Goal: Transaction & Acquisition: Obtain resource

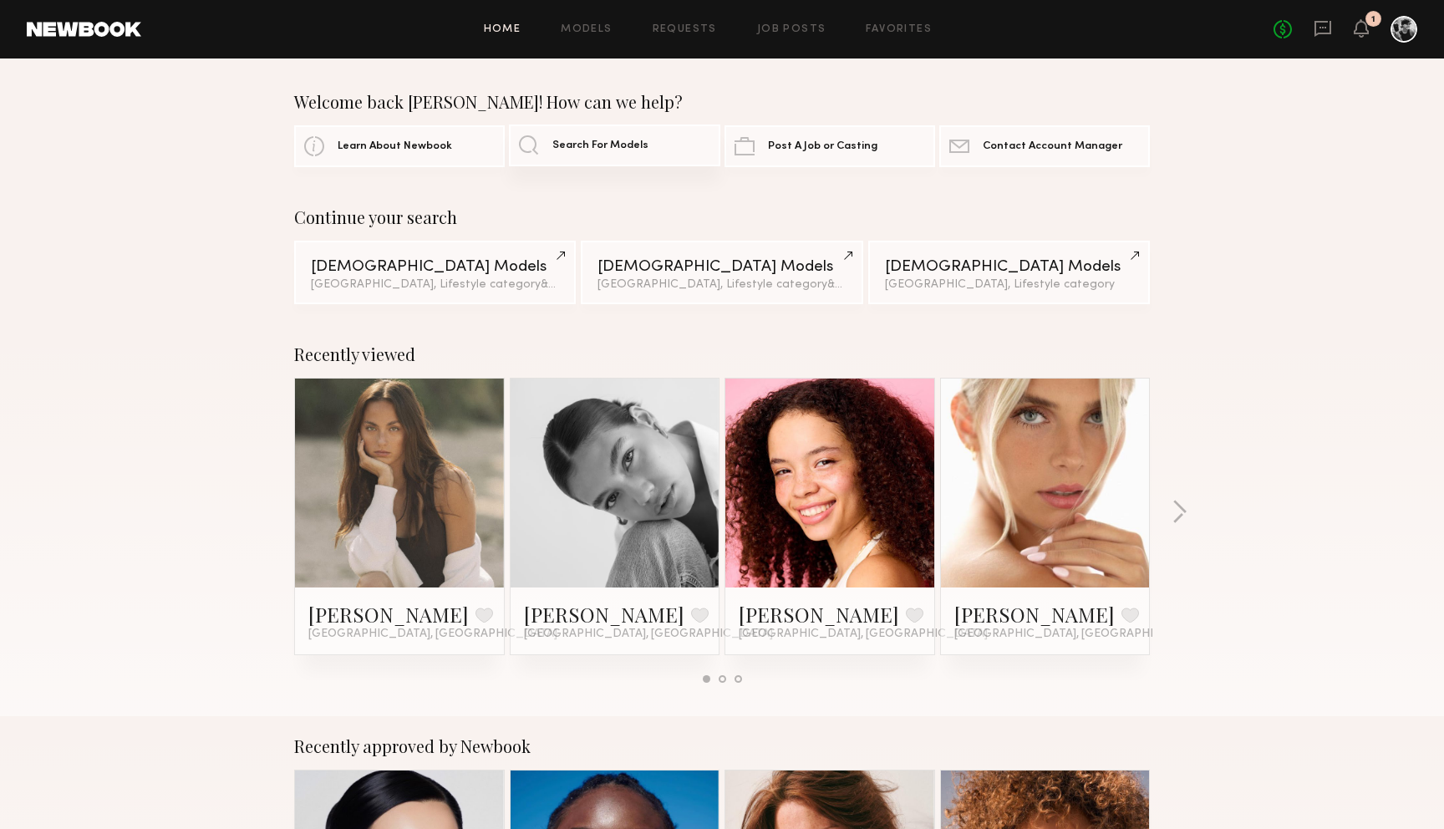
click at [591, 154] on link "Search For Models" at bounding box center [614, 146] width 211 height 42
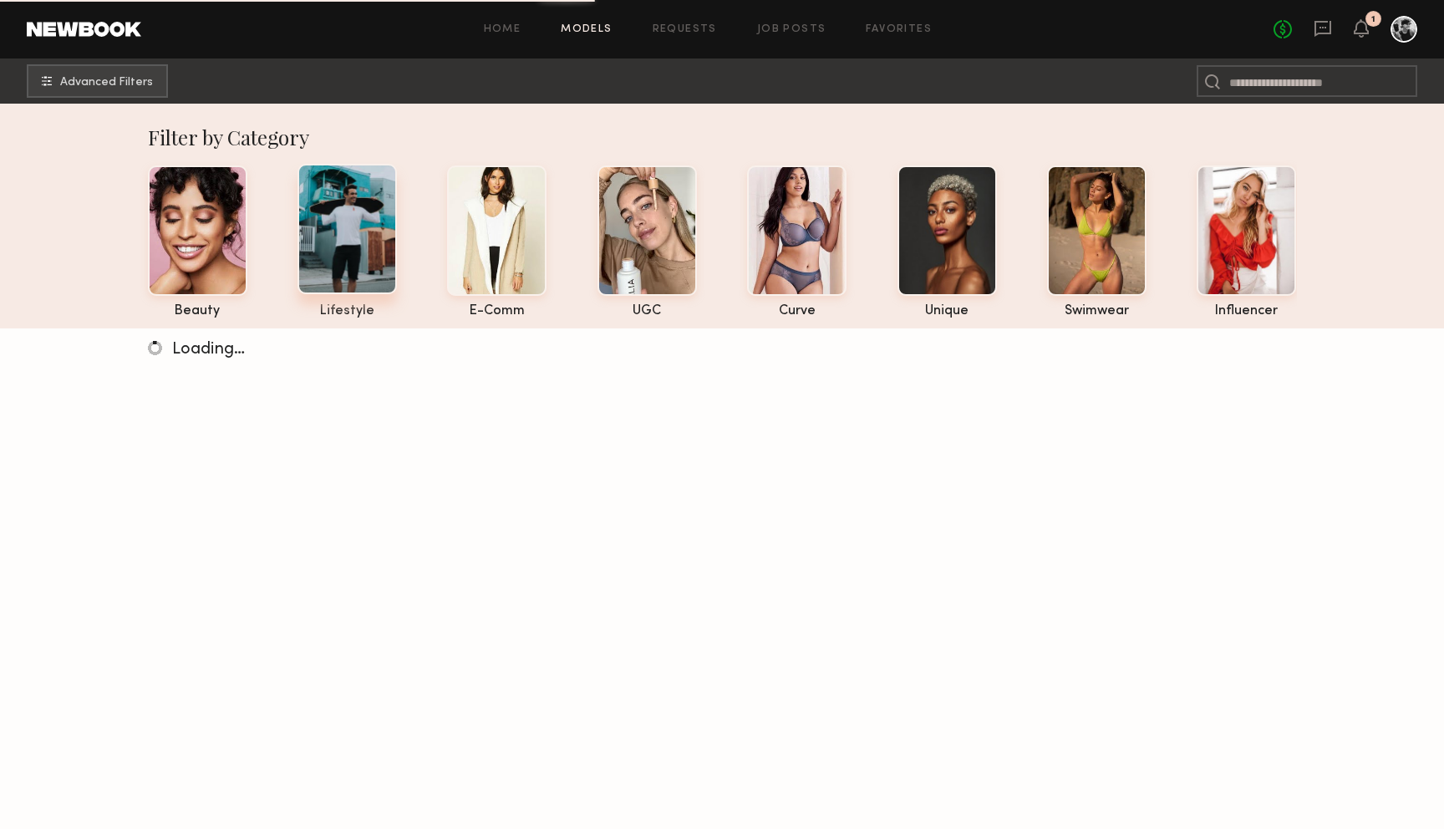
click at [378, 225] on div at bounding box center [346, 229] width 99 height 130
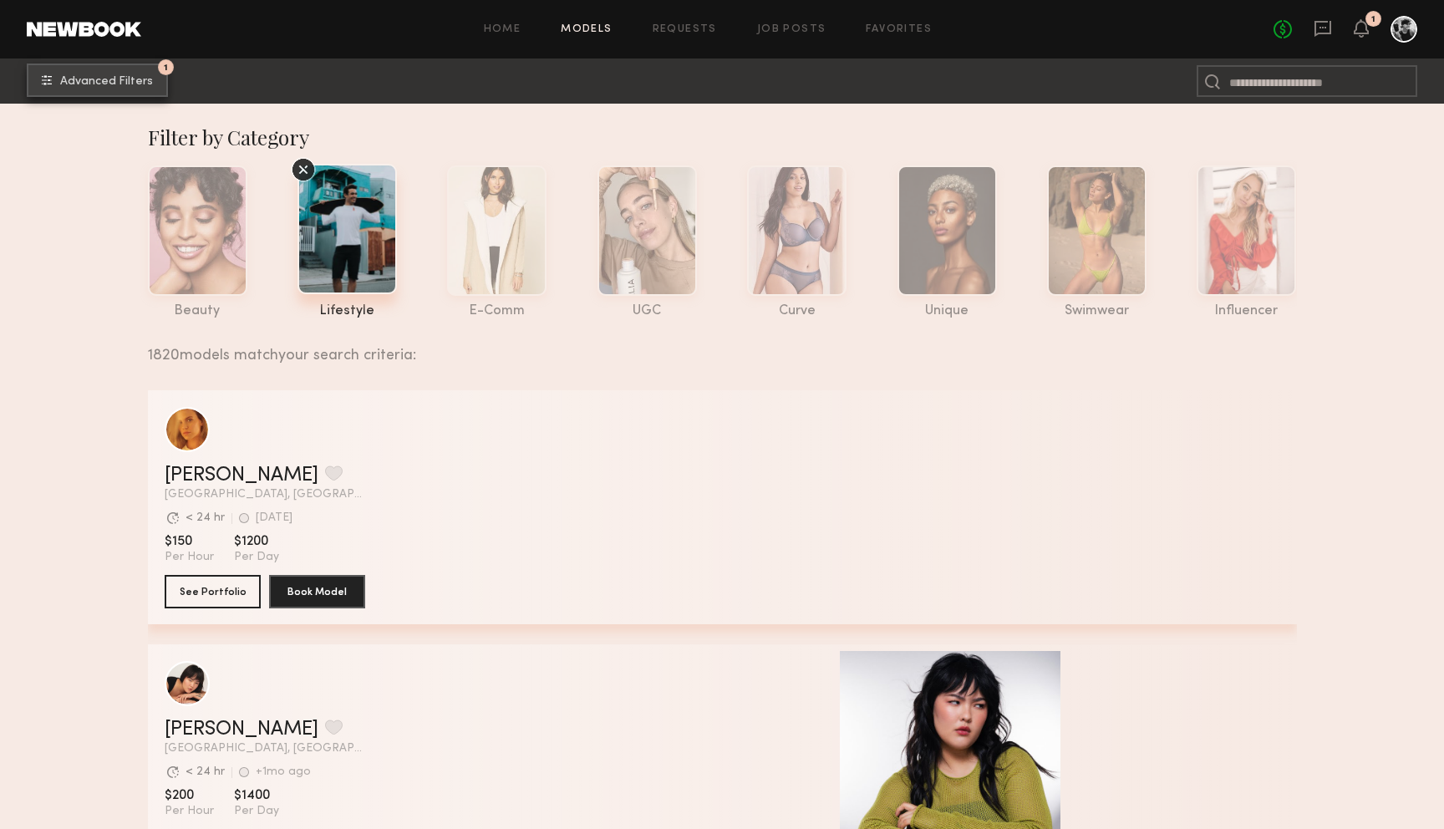
click at [144, 80] on span "Advanced Filters" at bounding box center [106, 82] width 93 height 12
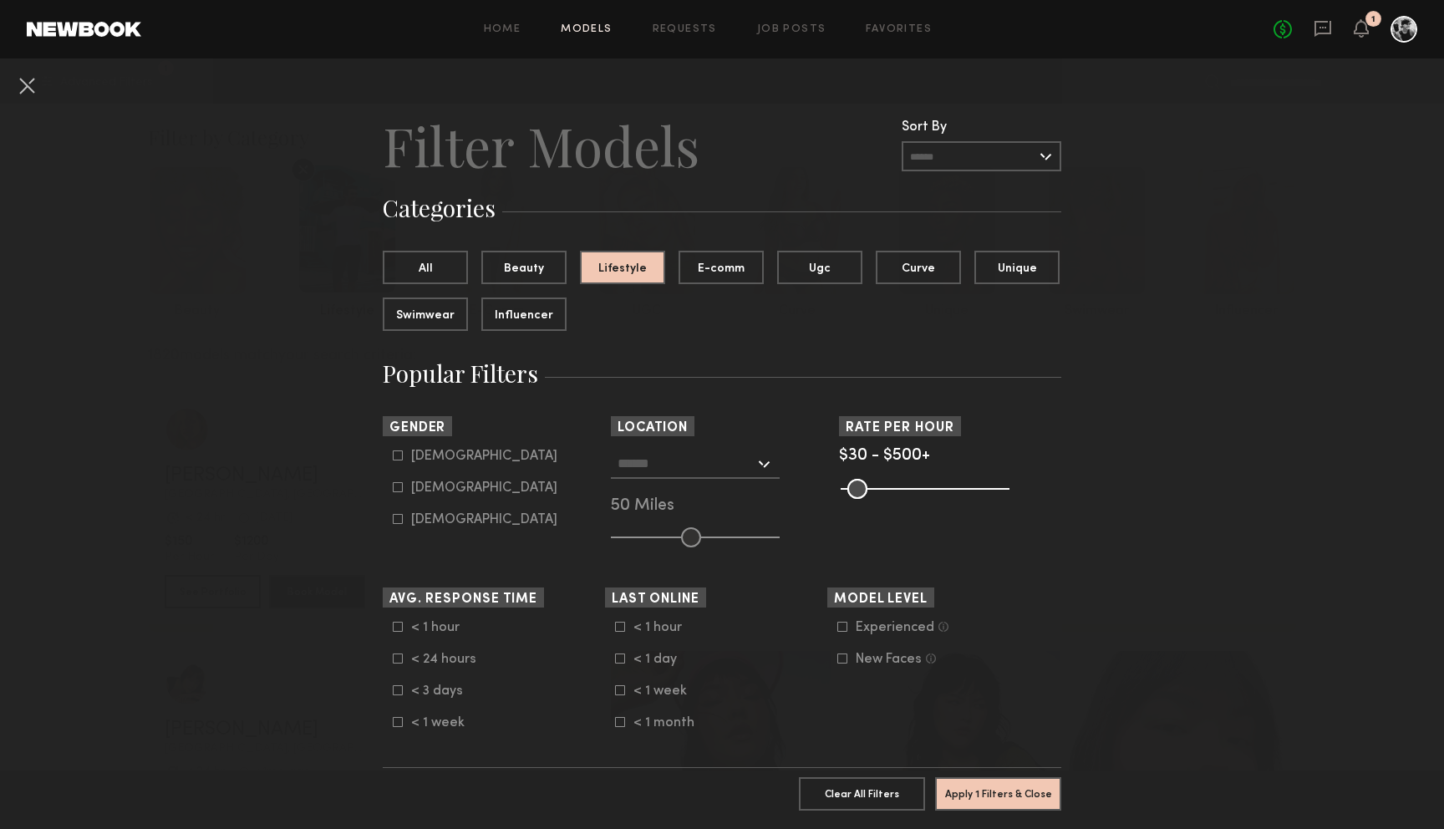
click at [666, 458] on input "text" at bounding box center [686, 463] width 137 height 28
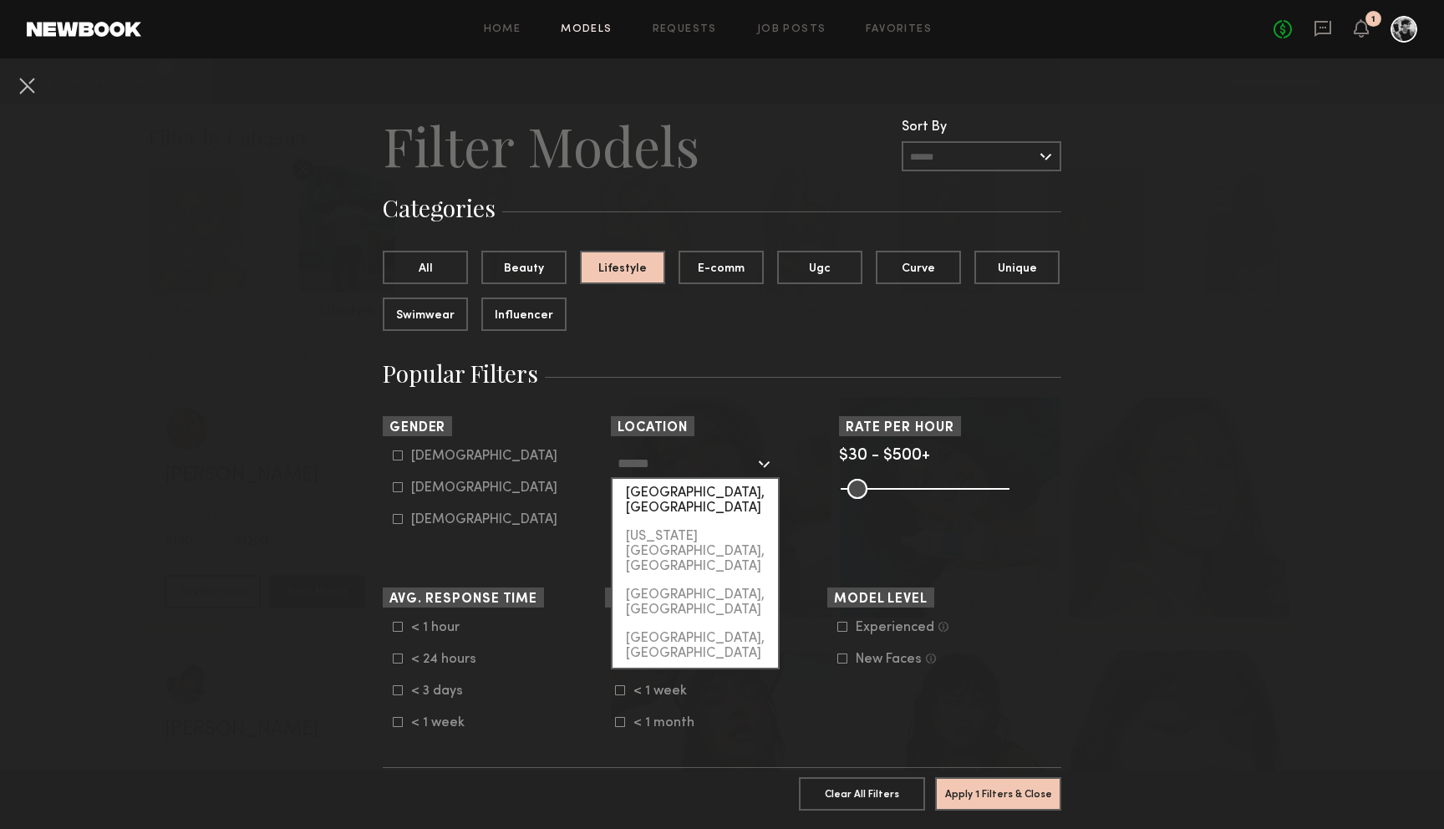
click at [662, 489] on div "Los Angeles, CA" at bounding box center [695, 500] width 165 height 43
type input "**********"
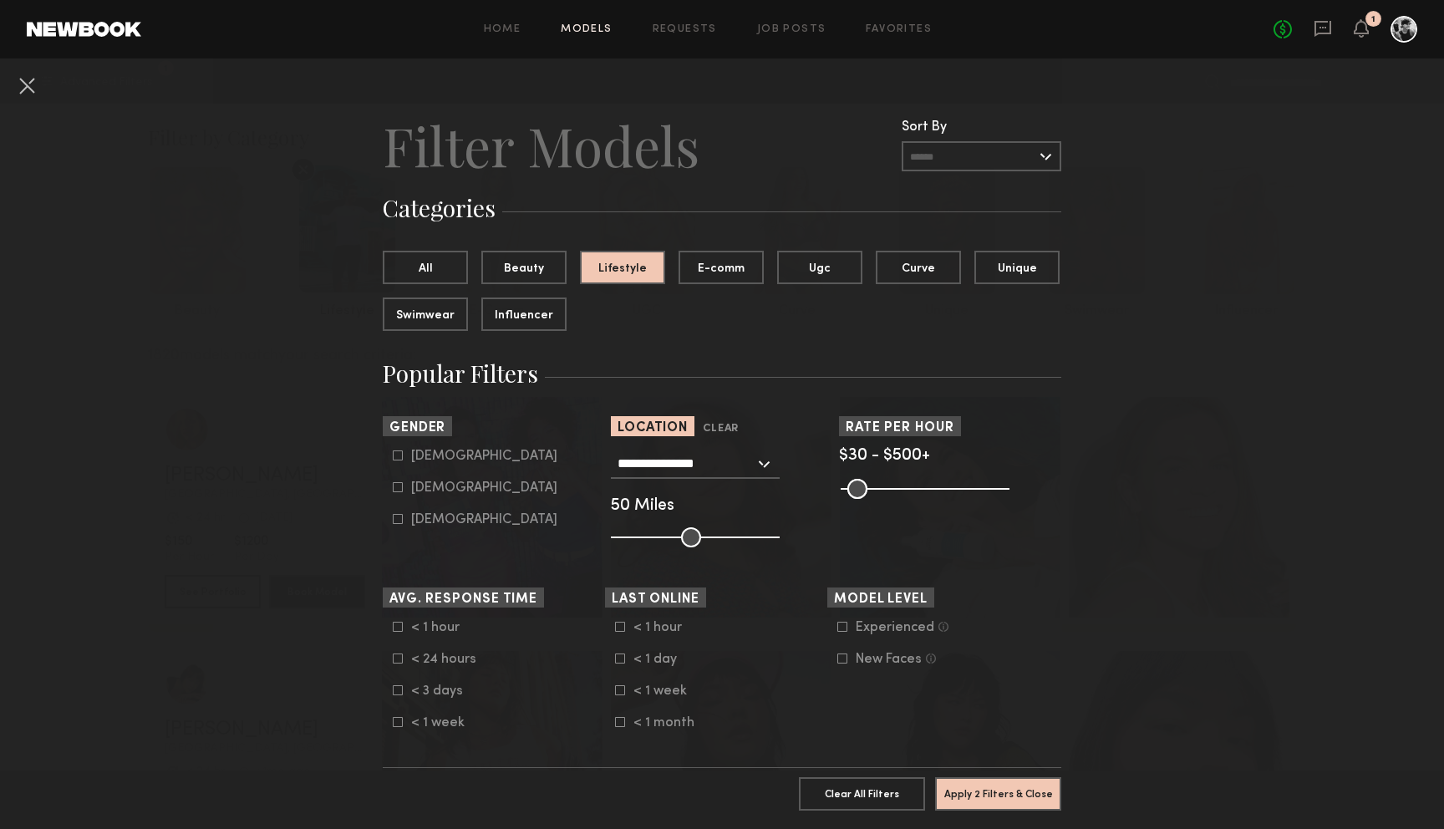
click at [402, 486] on icon at bounding box center [398, 487] width 10 height 10
type input "**"
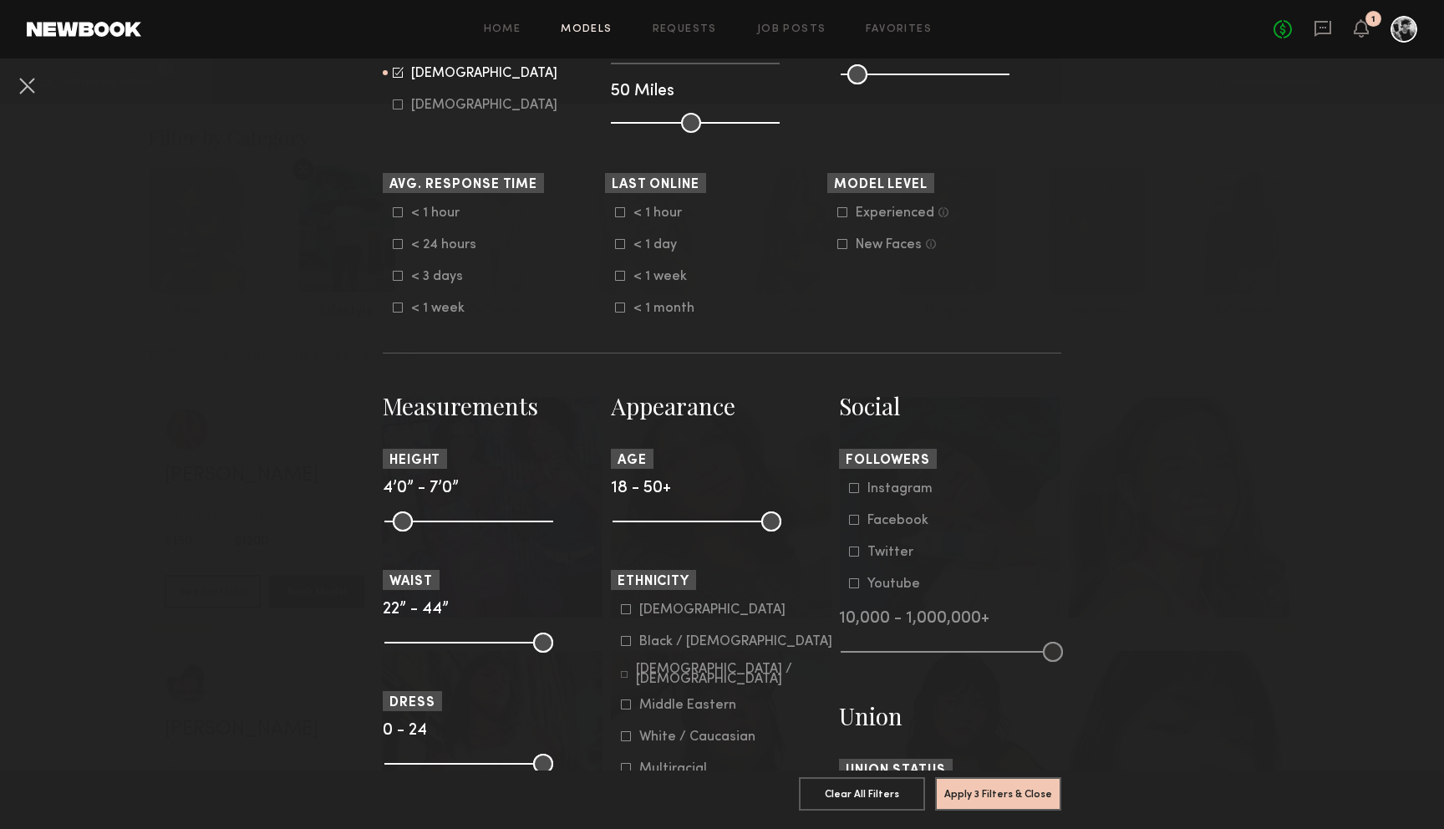
scroll to position [420, 0]
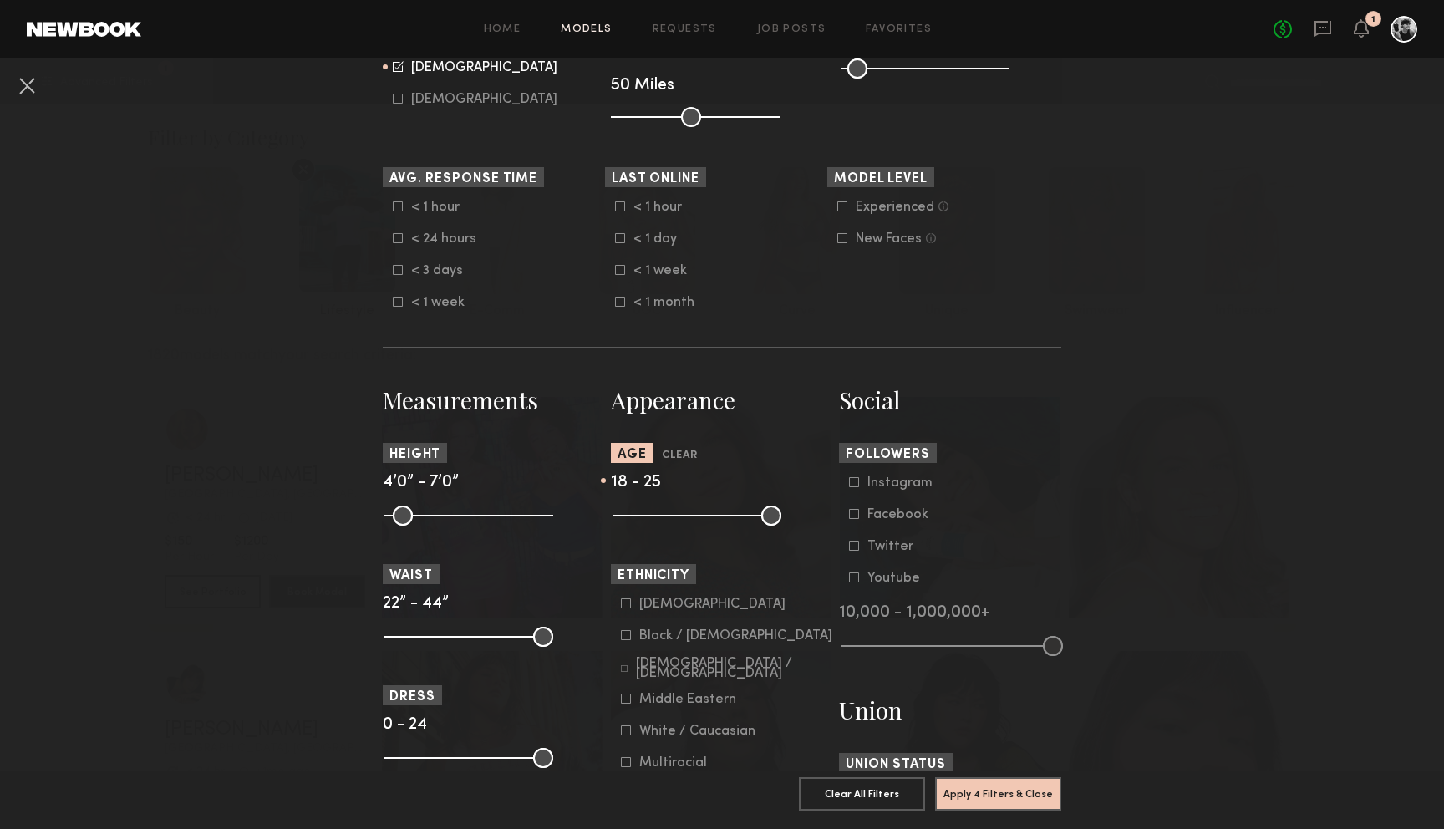
drag, startPoint x: 779, startPoint y: 515, endPoint x: 655, endPoint y: 531, distance: 124.7
type input "**"
click at [655, 526] on input "range" at bounding box center [697, 516] width 169 height 20
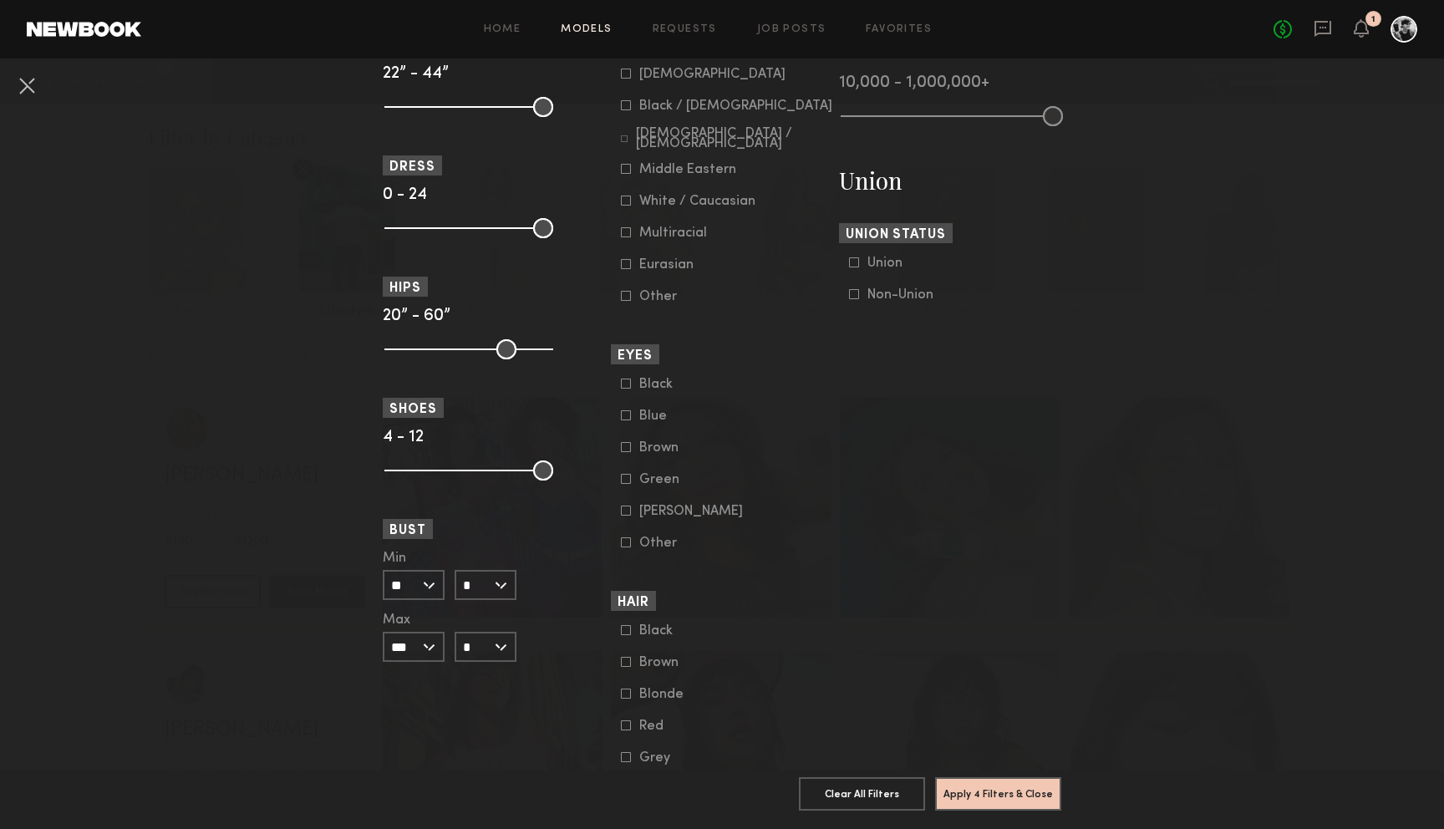
scroll to position [968, 0]
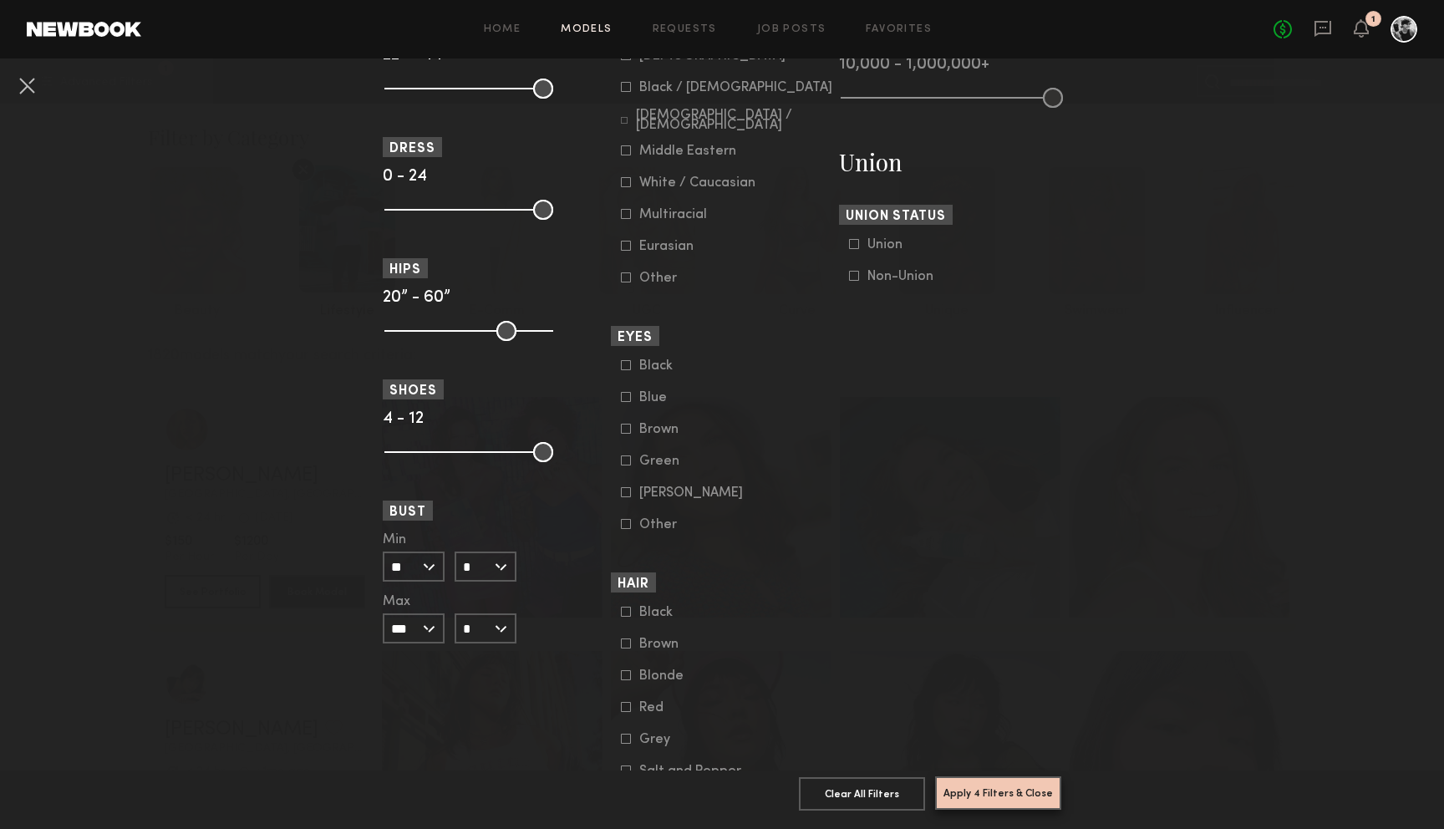
click at [1008, 797] on button "Apply 4 Filters & Close" at bounding box center [998, 792] width 126 height 33
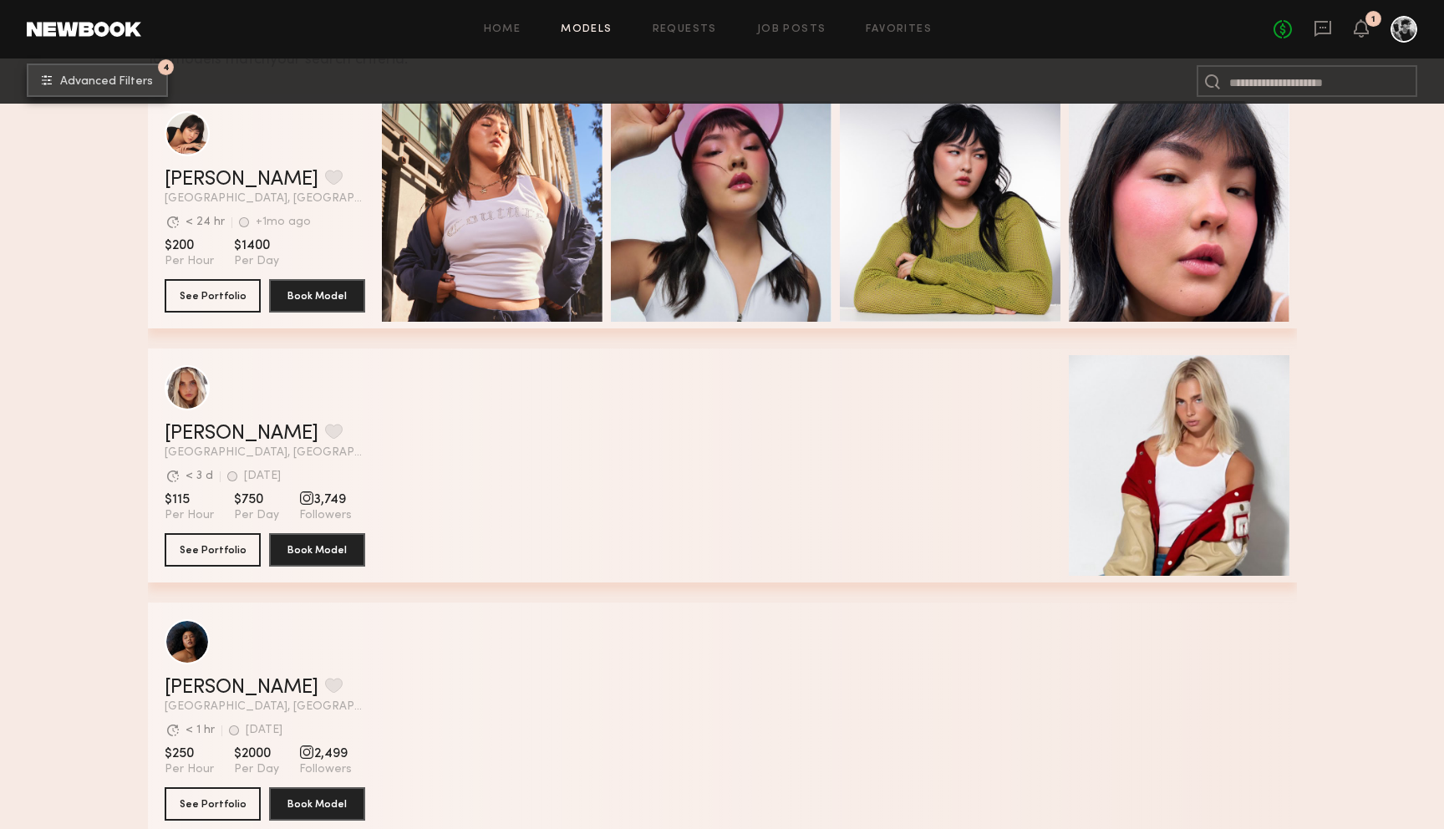
scroll to position [306, 0]
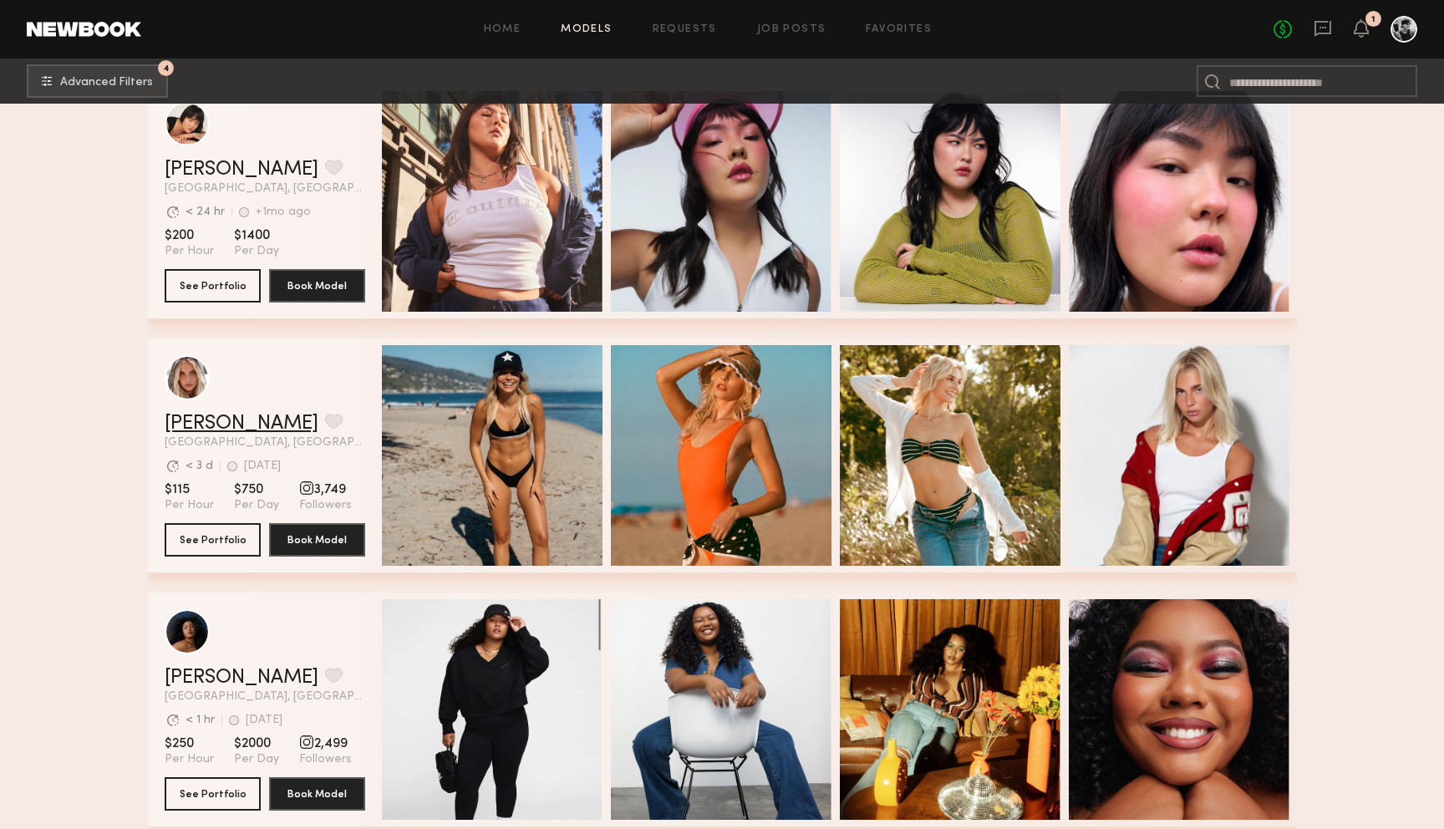
click at [197, 421] on link "Allea S." at bounding box center [242, 424] width 154 height 20
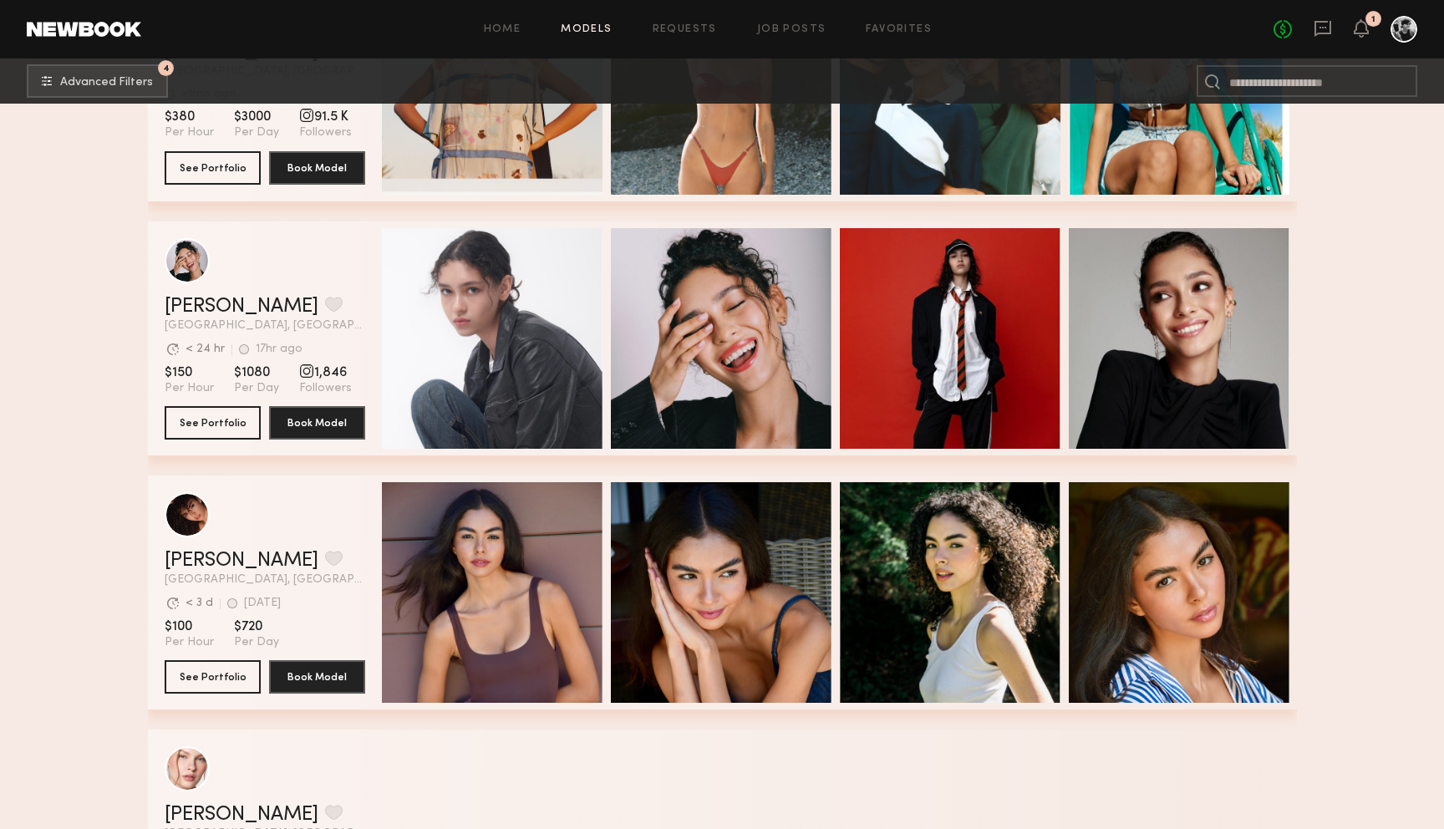
scroll to position [2719, 0]
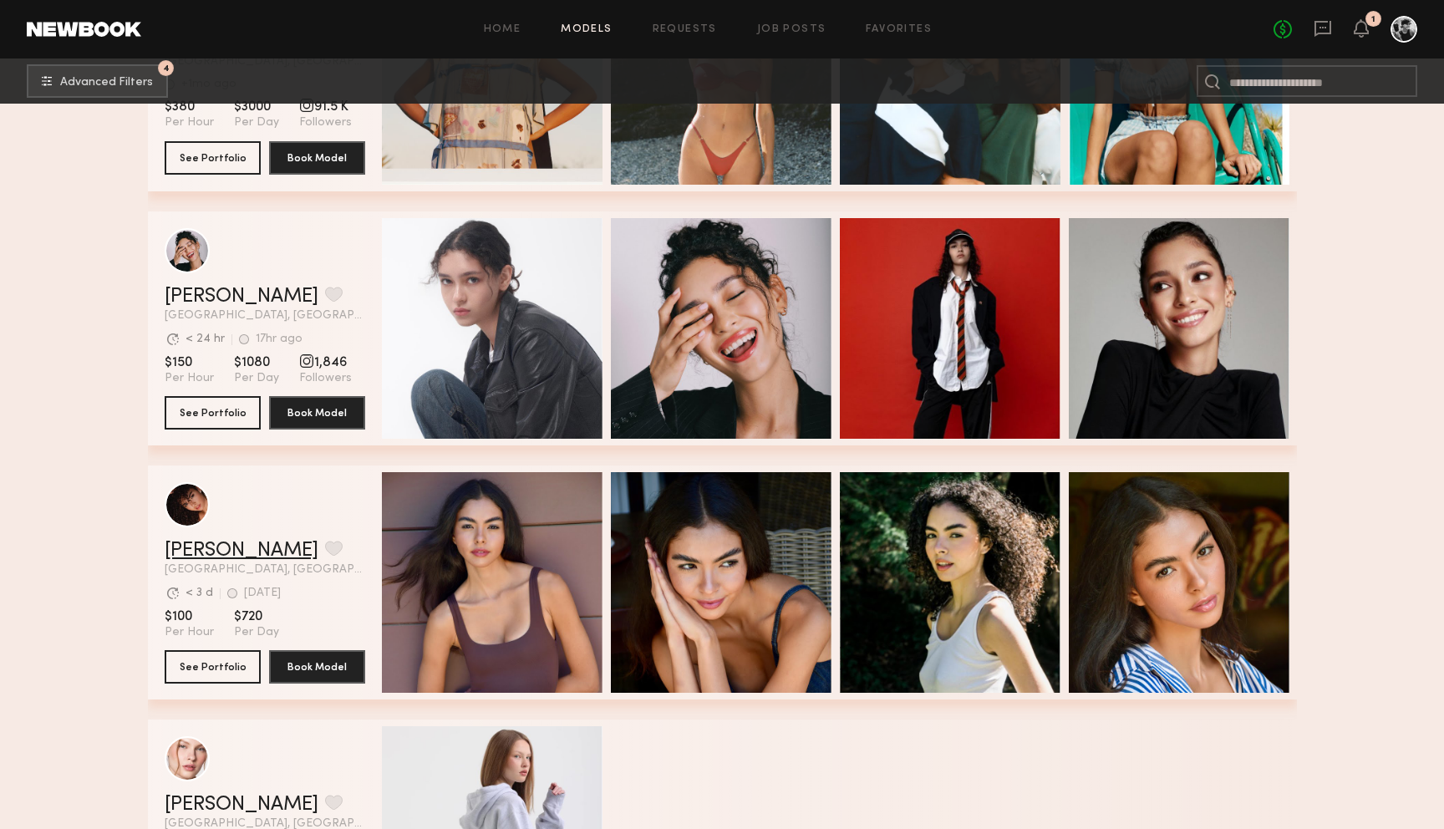
click at [214, 547] on link "Ágatha F." at bounding box center [242, 551] width 154 height 20
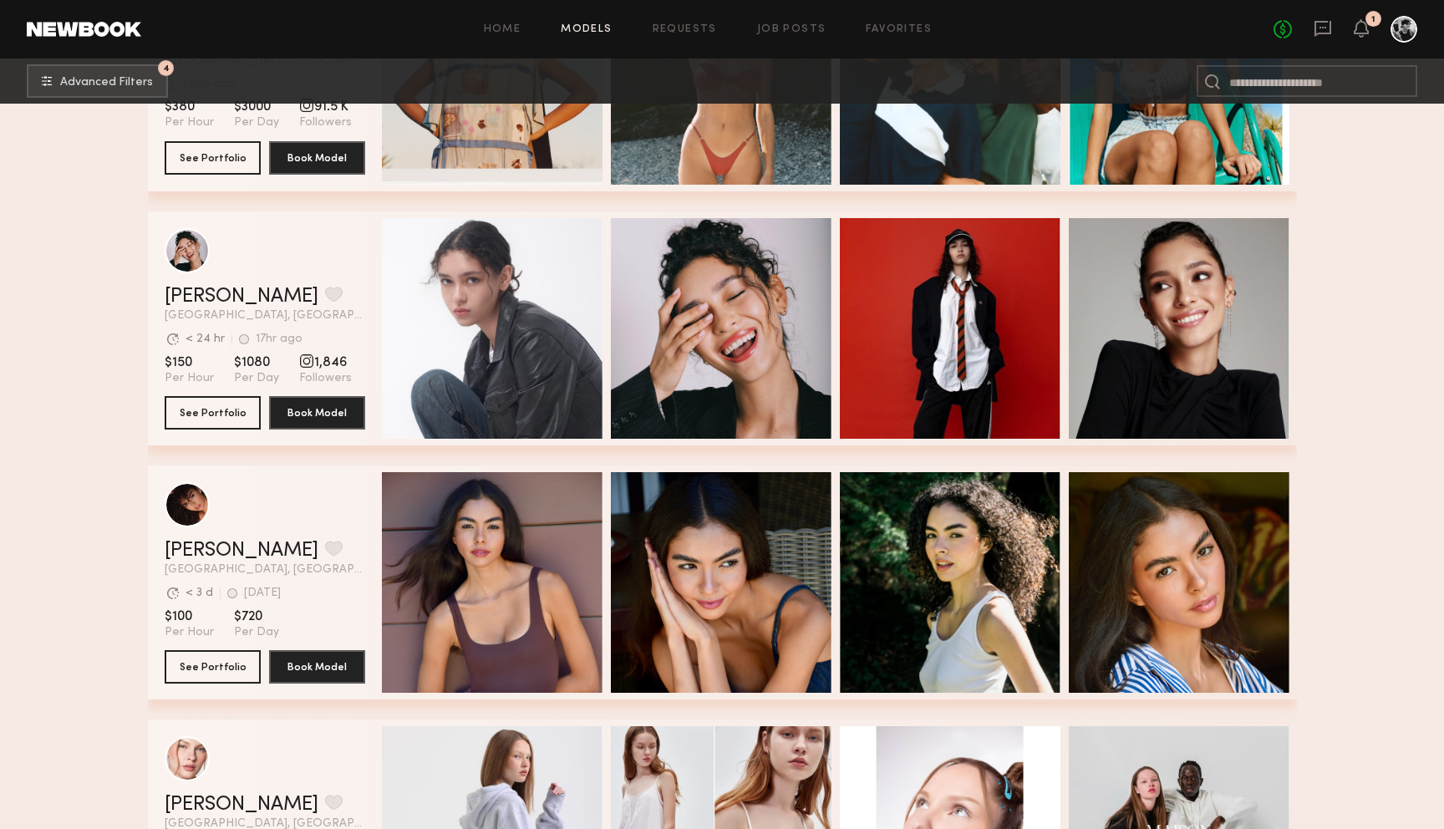
click at [1328, 526] on section "Filter by Category beauty lifestyle e-comm UGC curve unique swimwear influencer…" at bounding box center [722, 575] width 1444 height 6383
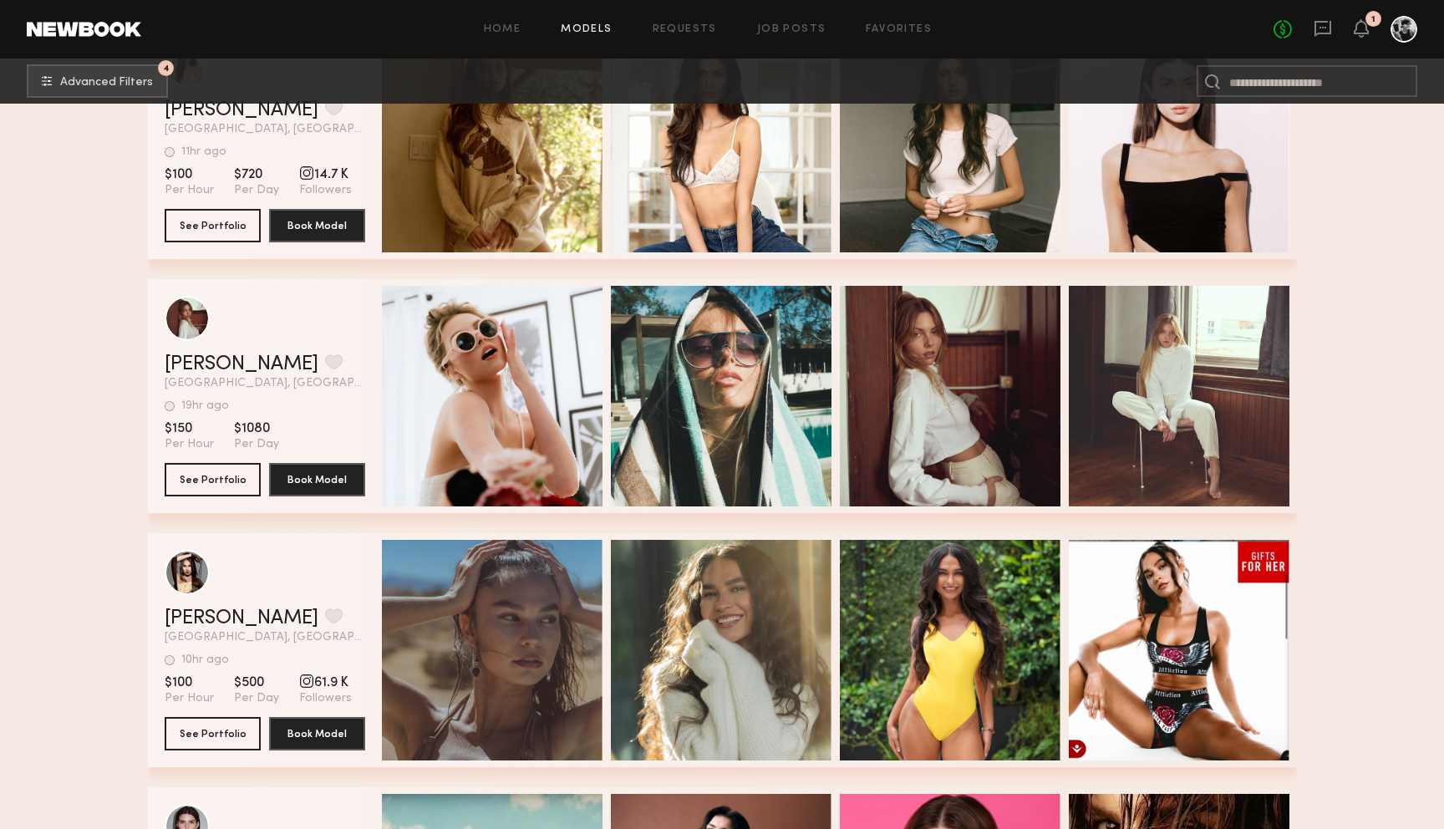
scroll to position [4685, 0]
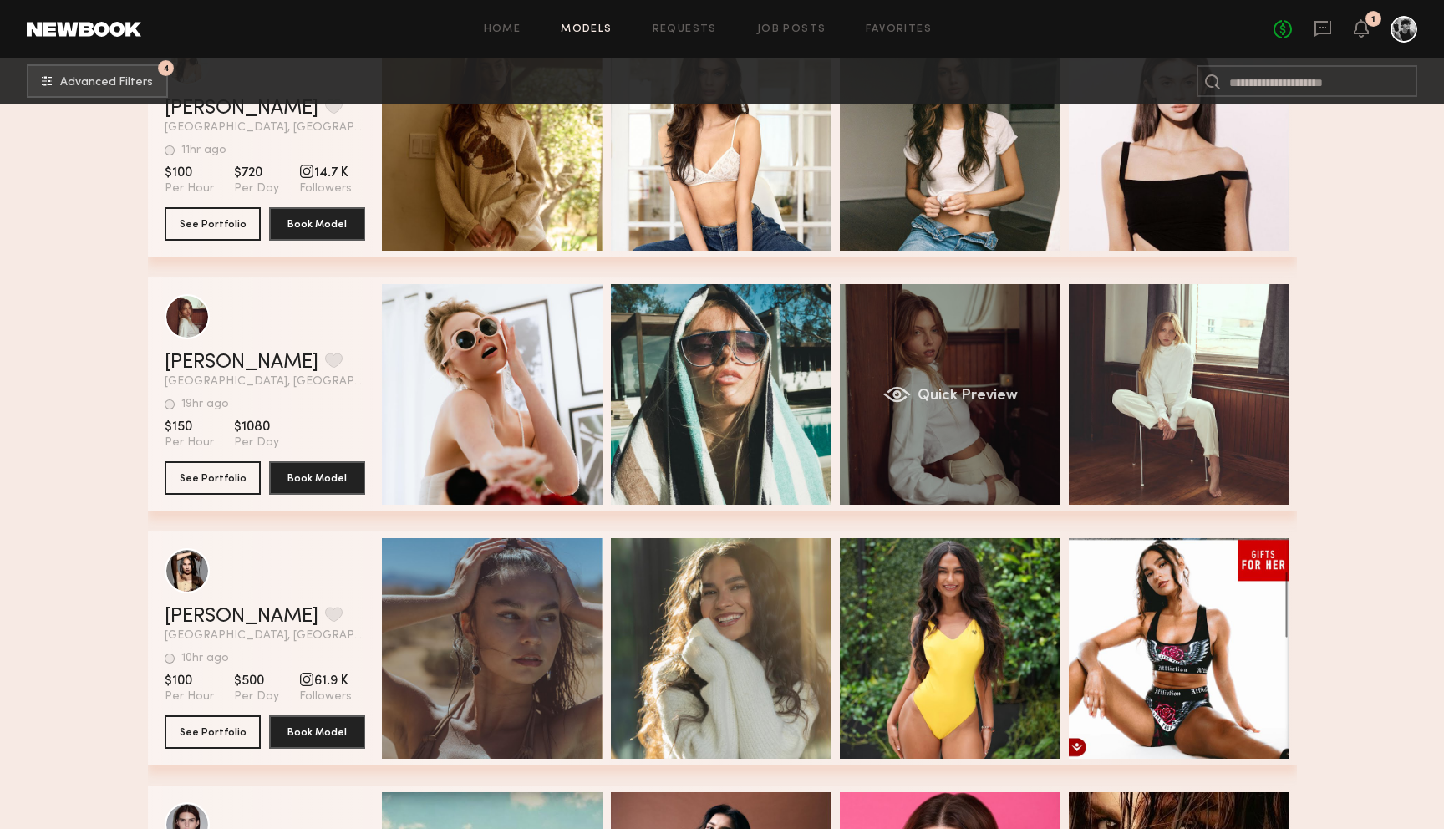
click at [897, 387] on div "grid" at bounding box center [896, 394] width 28 height 17
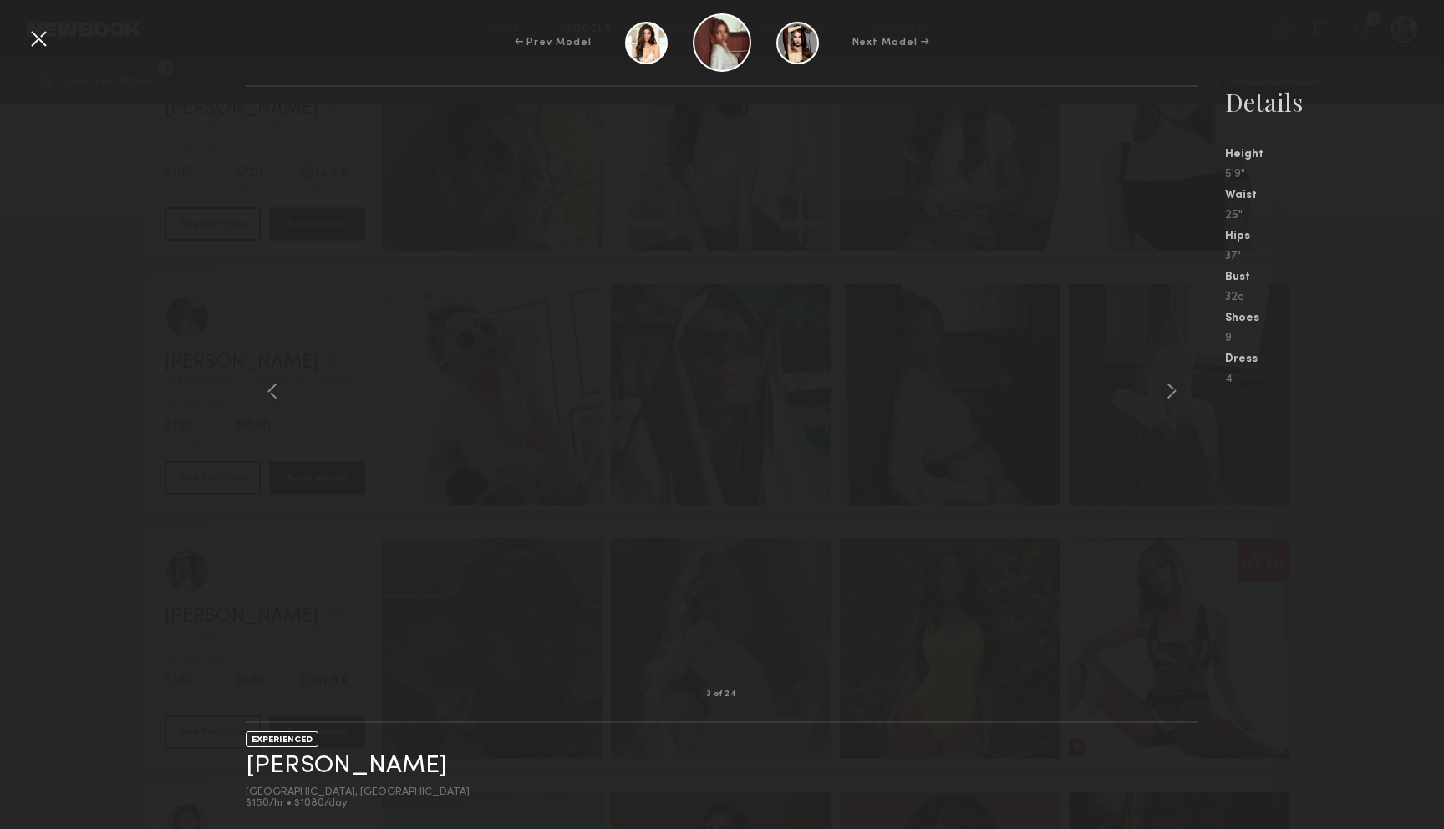
click at [47, 36] on div at bounding box center [38, 38] width 27 height 27
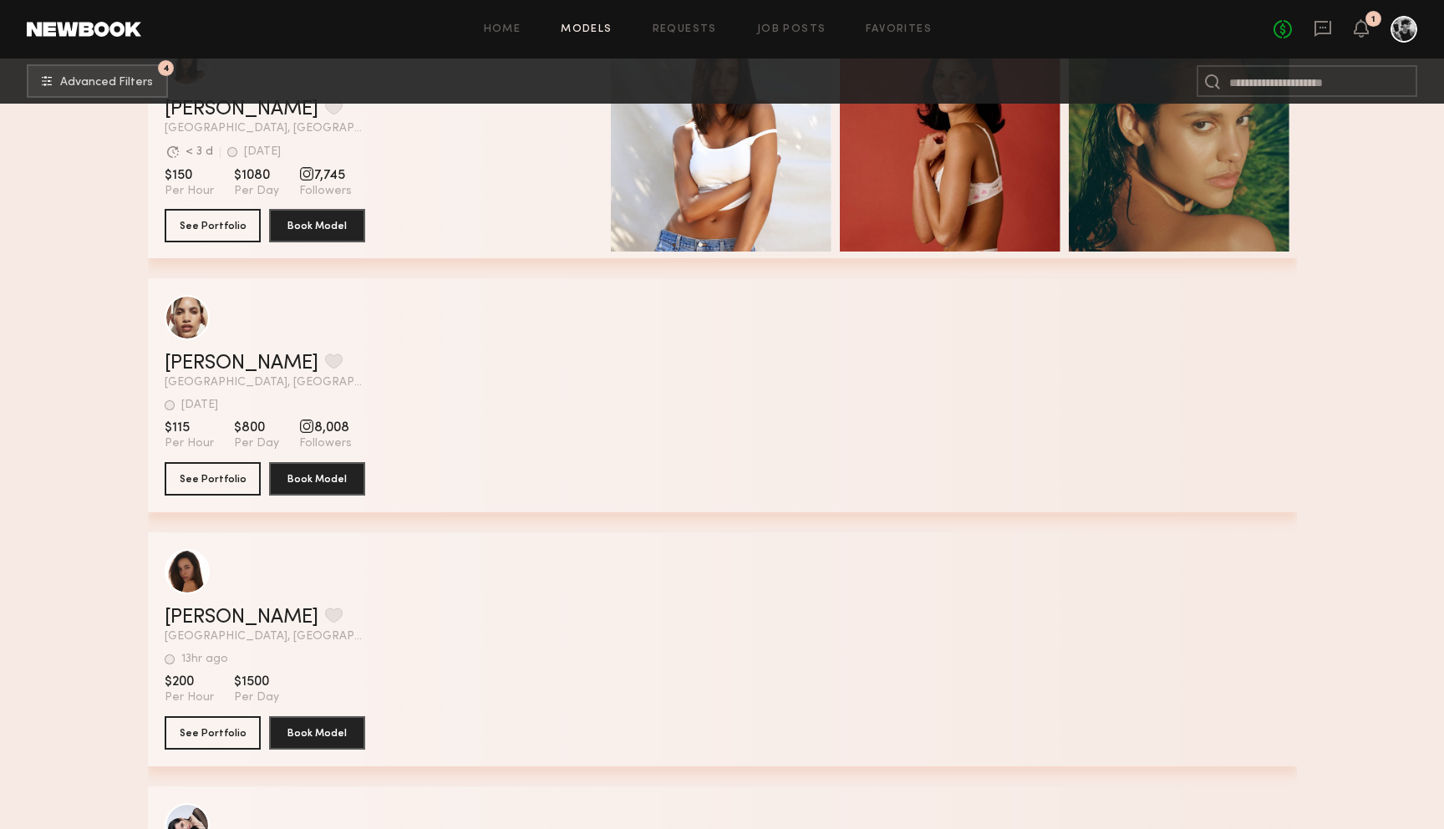
scroll to position [9521, 0]
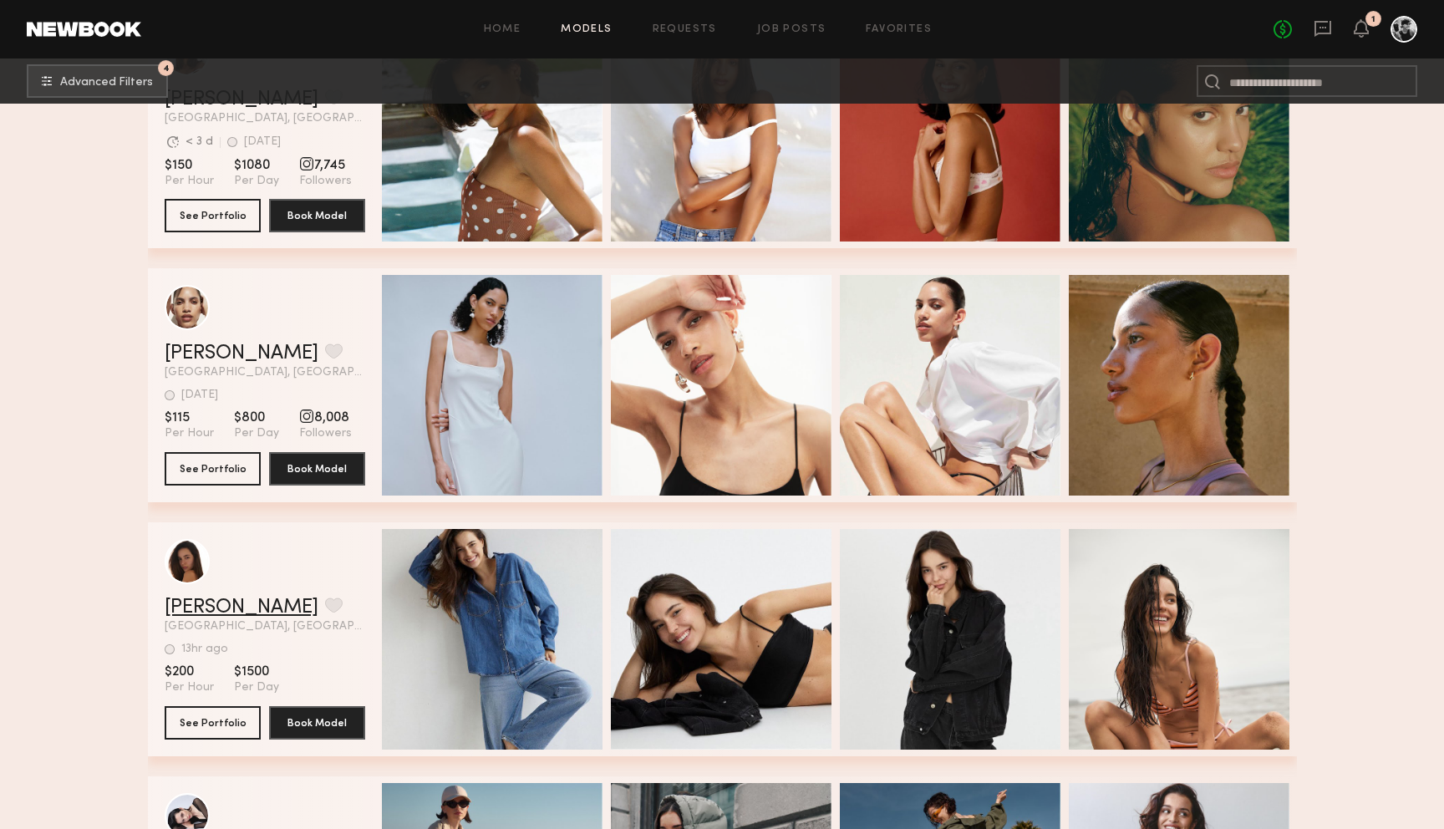
click at [210, 603] on link "Manuella P." at bounding box center [242, 607] width 154 height 20
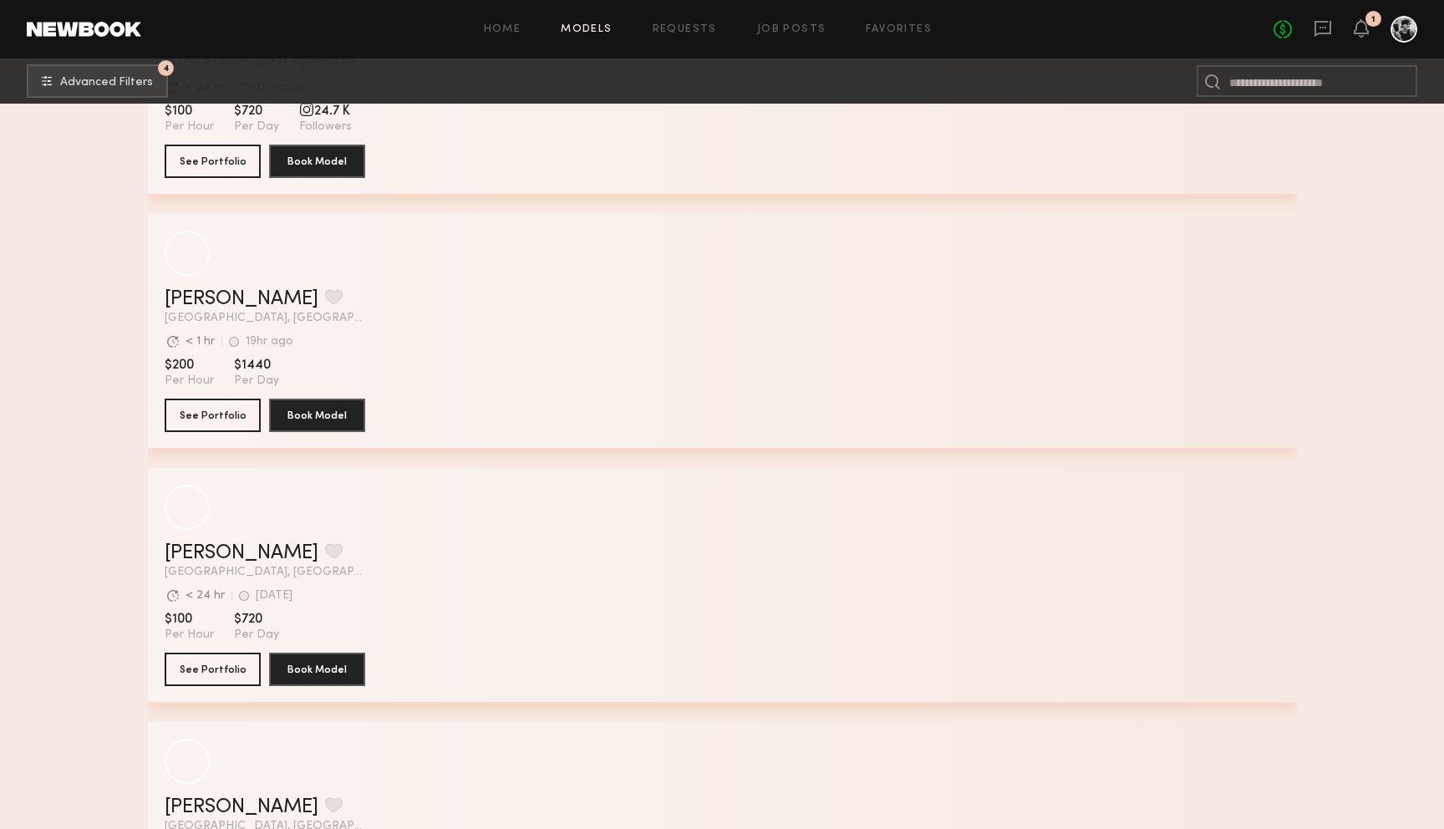
scroll to position [16421, 0]
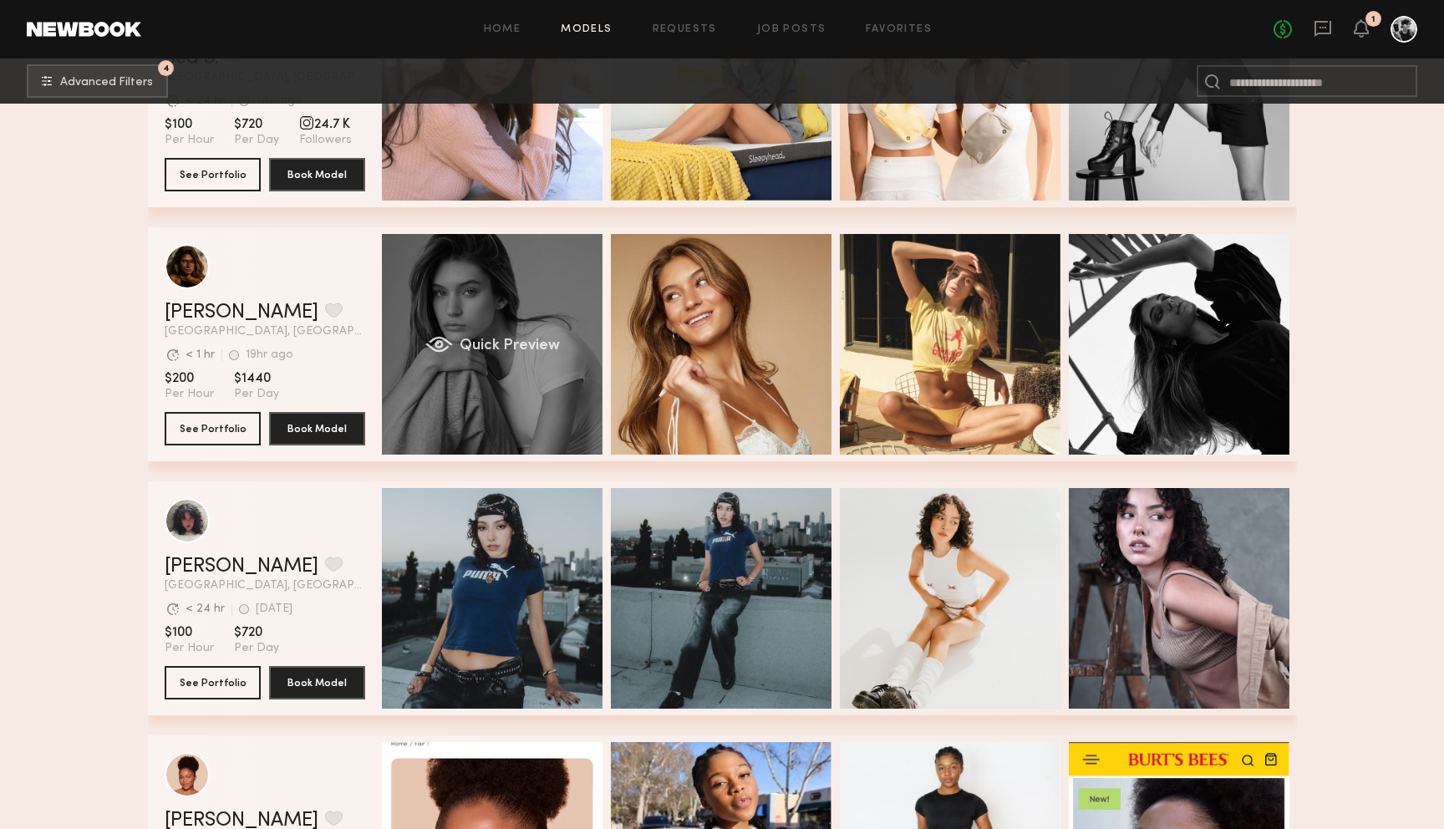
click at [444, 334] on div "Quick Preview" at bounding box center [492, 344] width 221 height 221
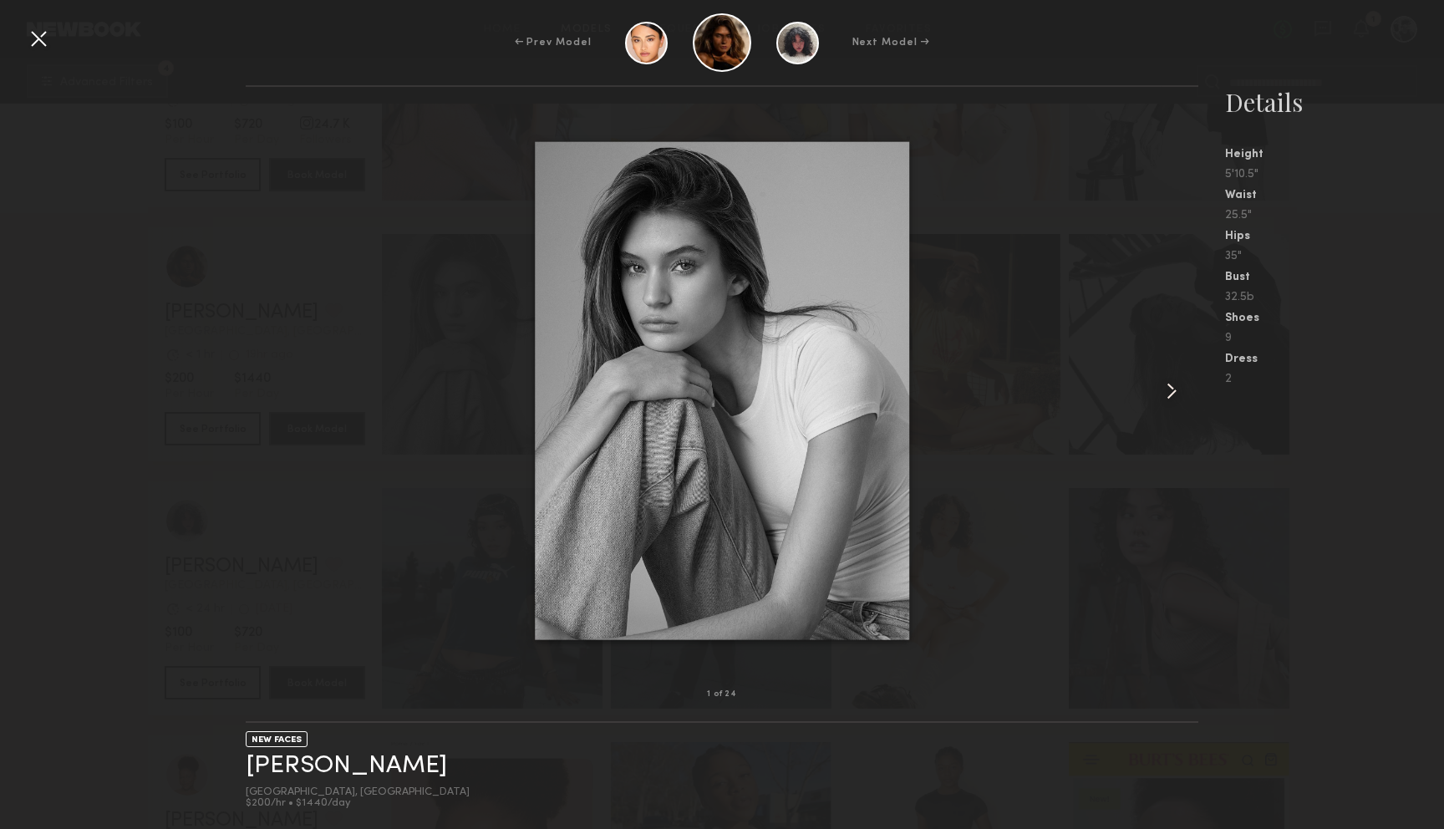
click at [1167, 382] on common-icon at bounding box center [1171, 391] width 27 height 27
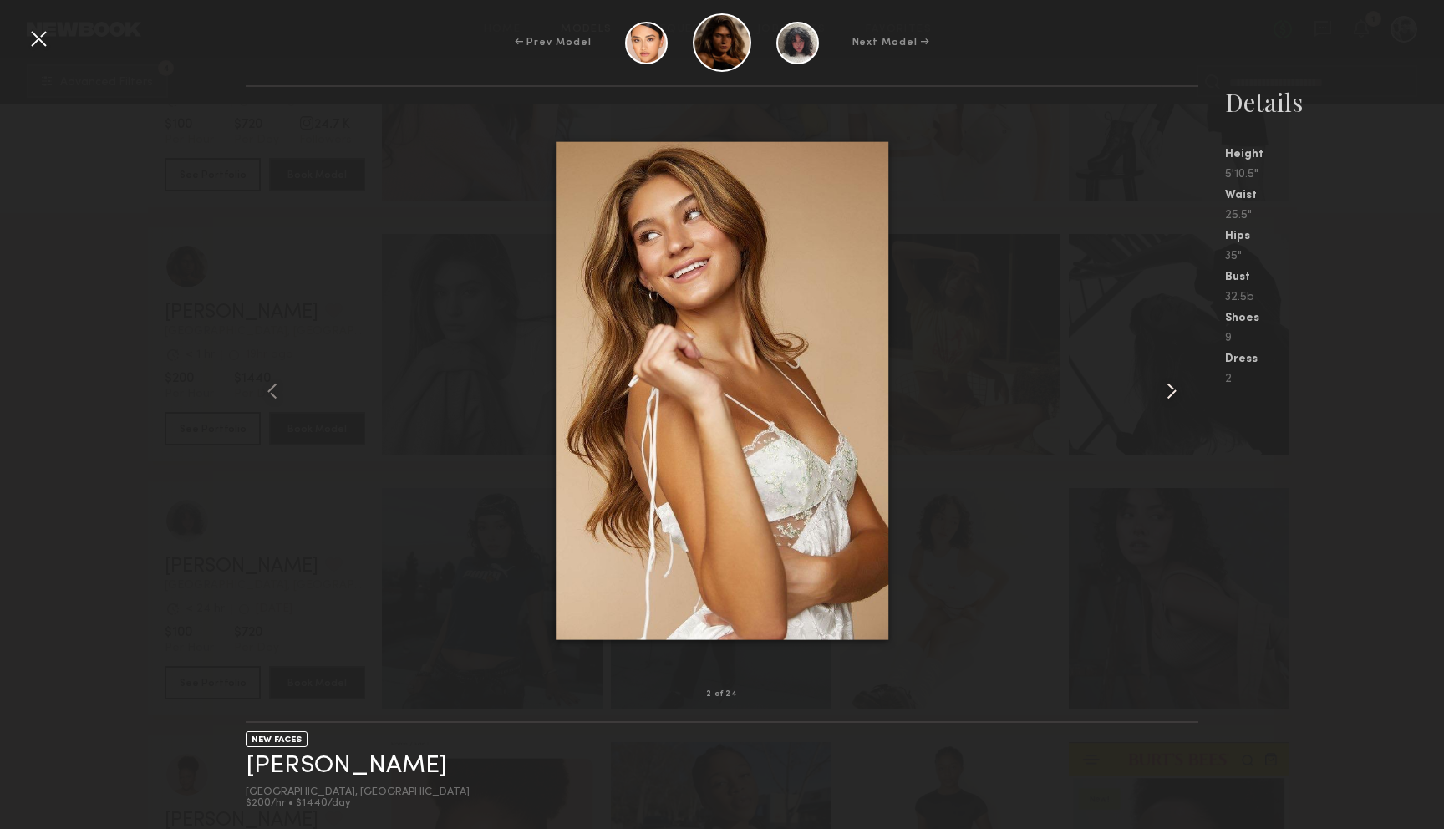
click at [1167, 382] on common-icon at bounding box center [1171, 391] width 27 height 27
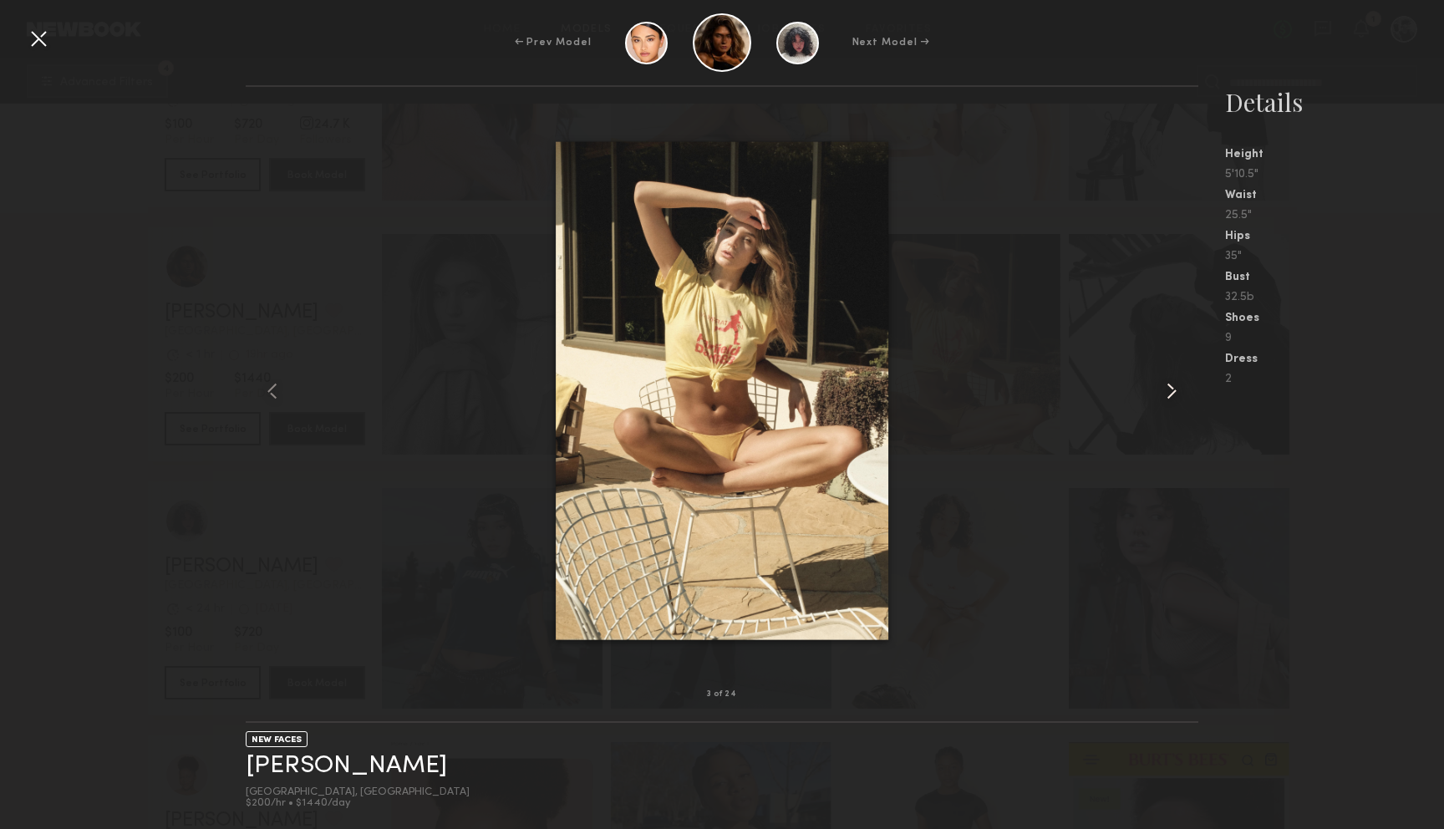
click at [1167, 382] on common-icon at bounding box center [1171, 391] width 27 height 27
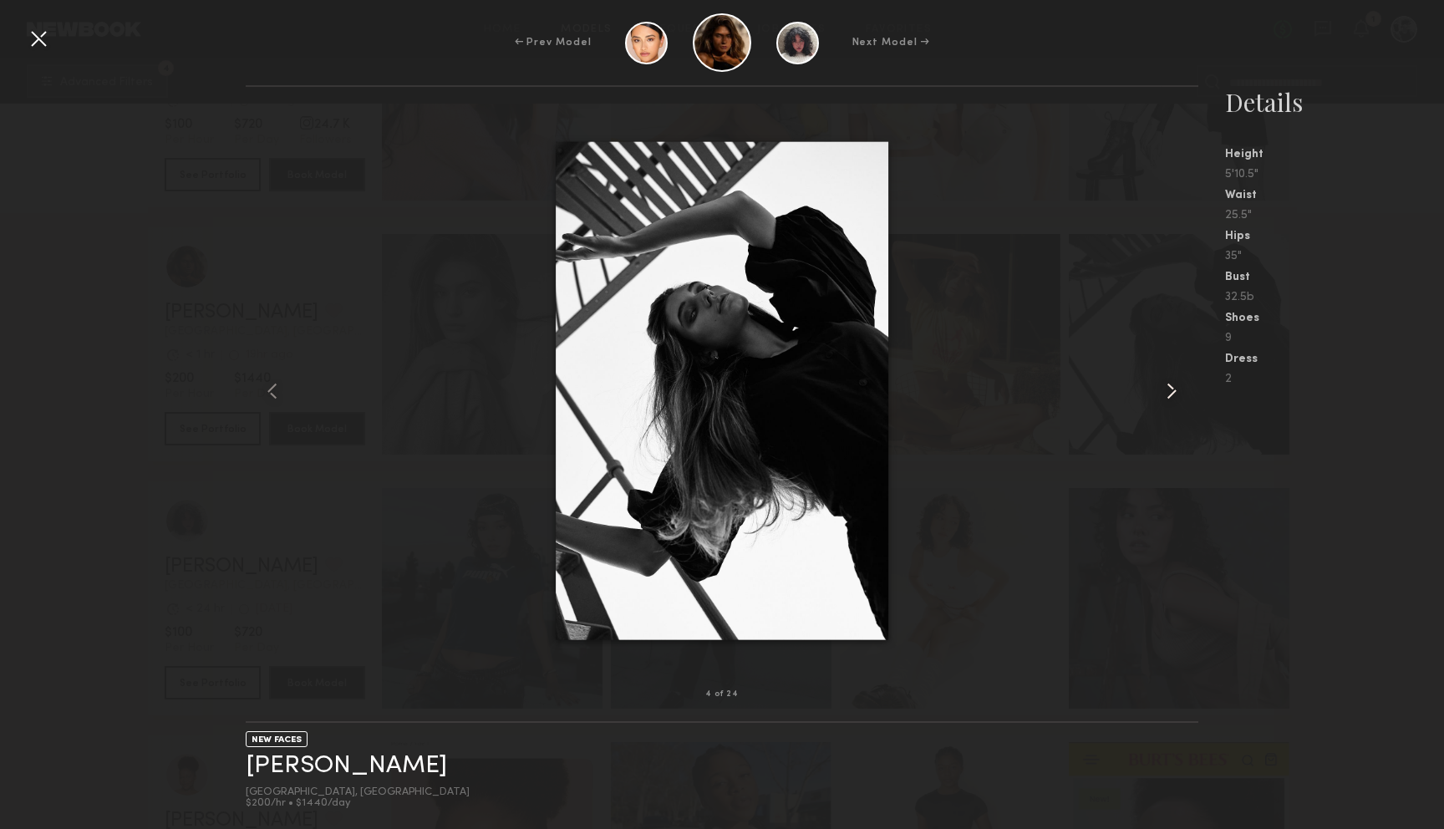
click at [1167, 382] on common-icon at bounding box center [1171, 391] width 27 height 27
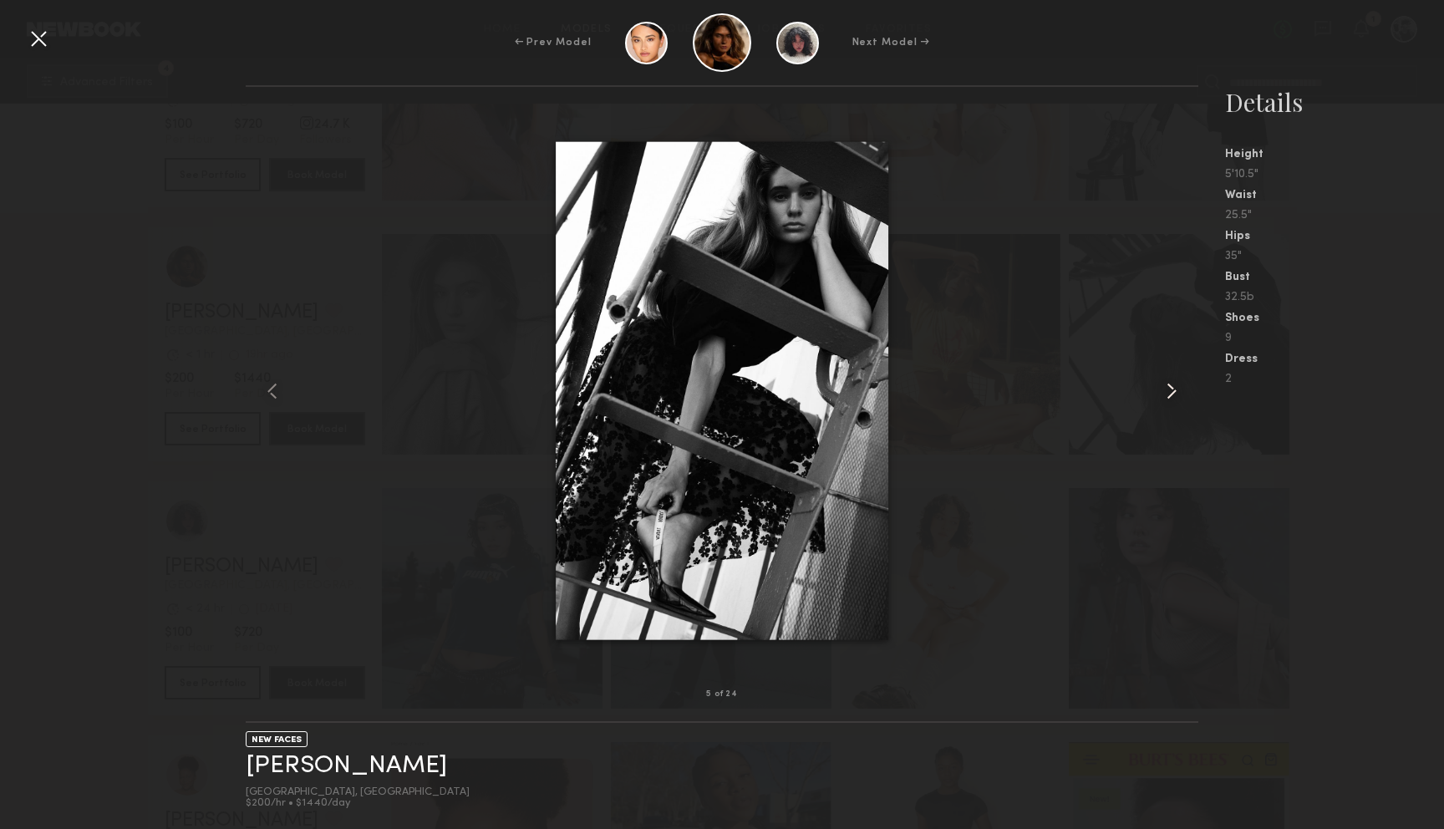
click at [1167, 382] on common-icon at bounding box center [1171, 391] width 27 height 27
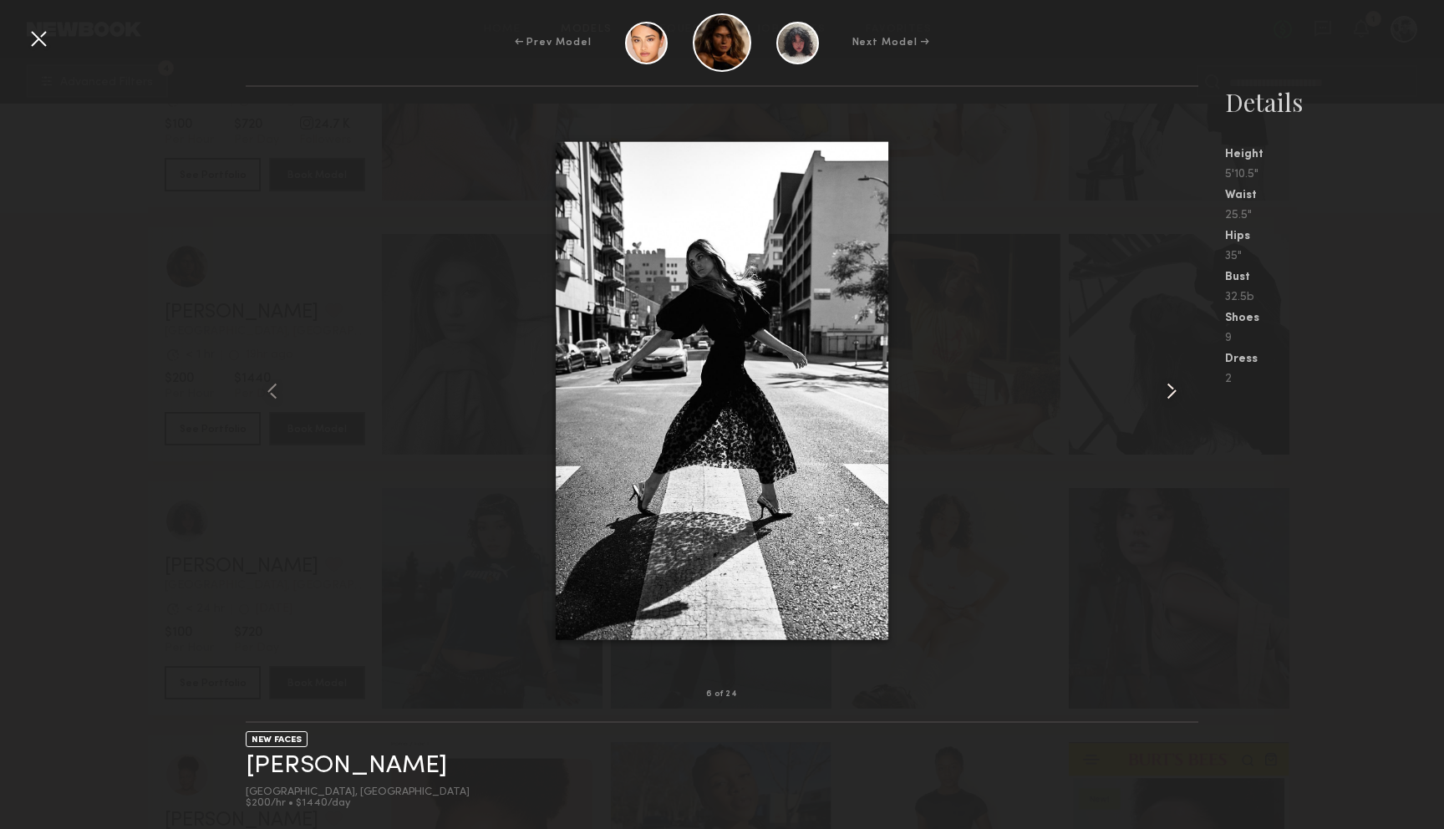
click at [1167, 382] on common-icon at bounding box center [1171, 391] width 27 height 27
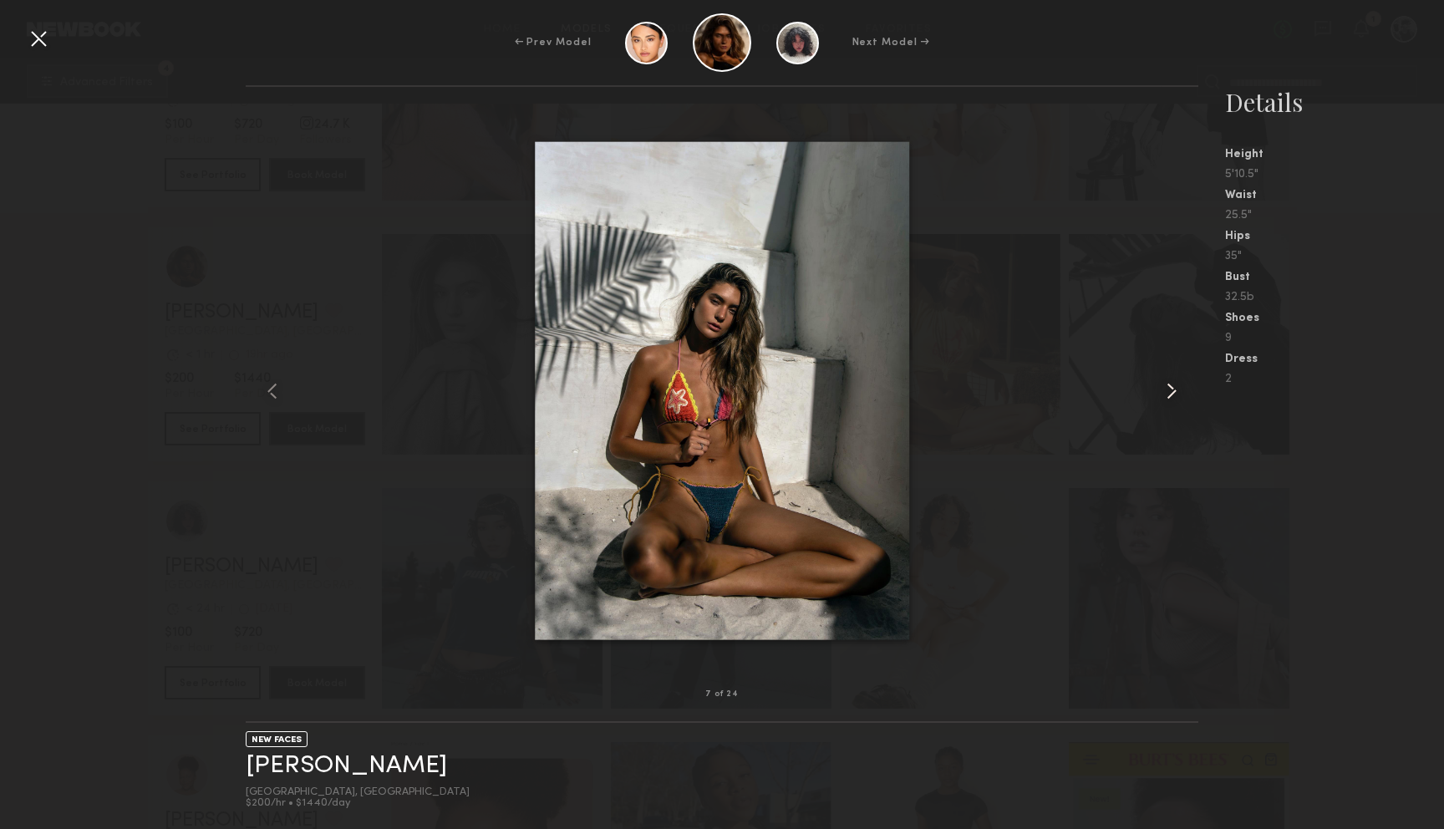
click at [1167, 382] on common-icon at bounding box center [1171, 391] width 27 height 27
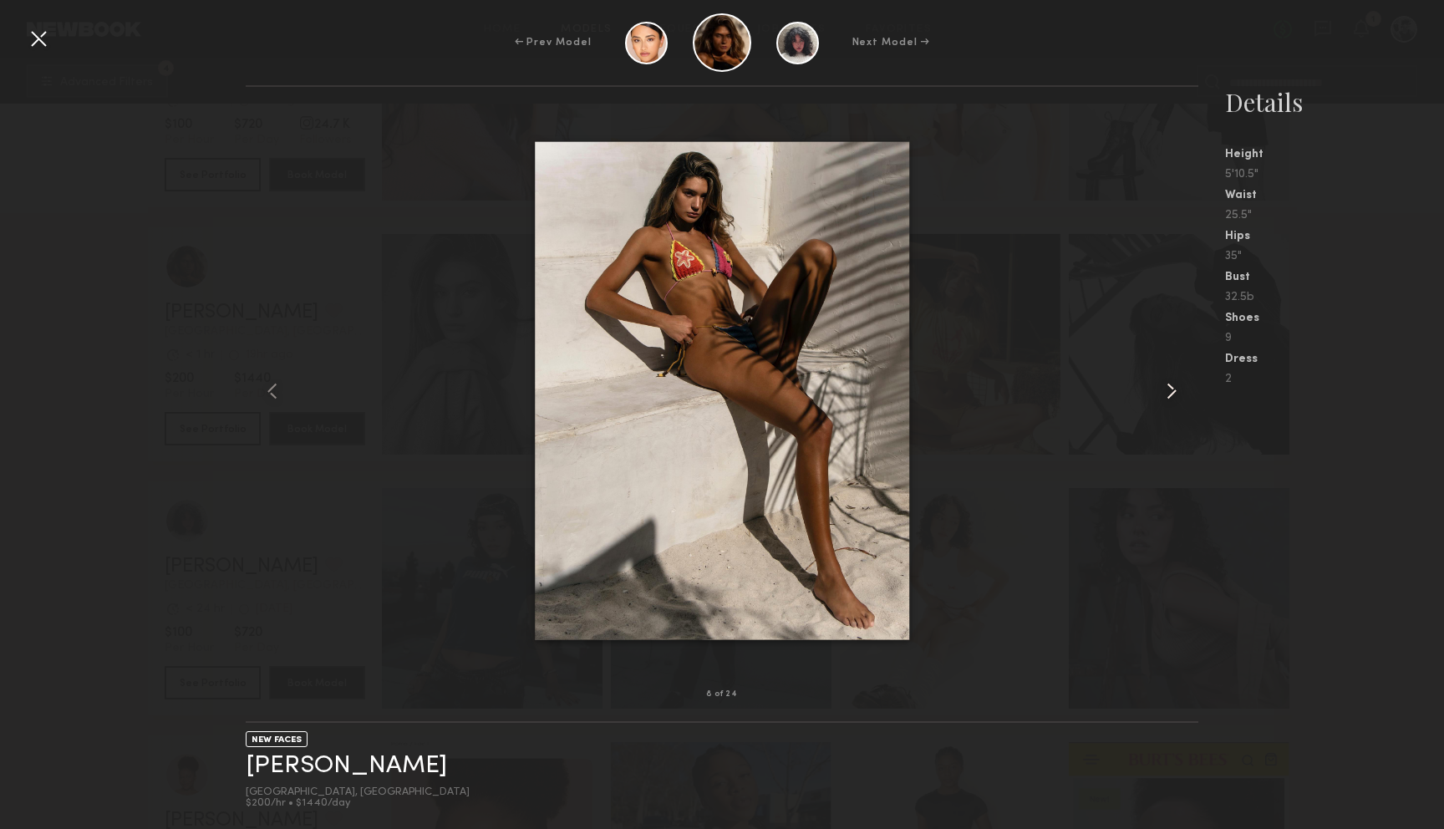
click at [1167, 382] on common-icon at bounding box center [1171, 391] width 27 height 27
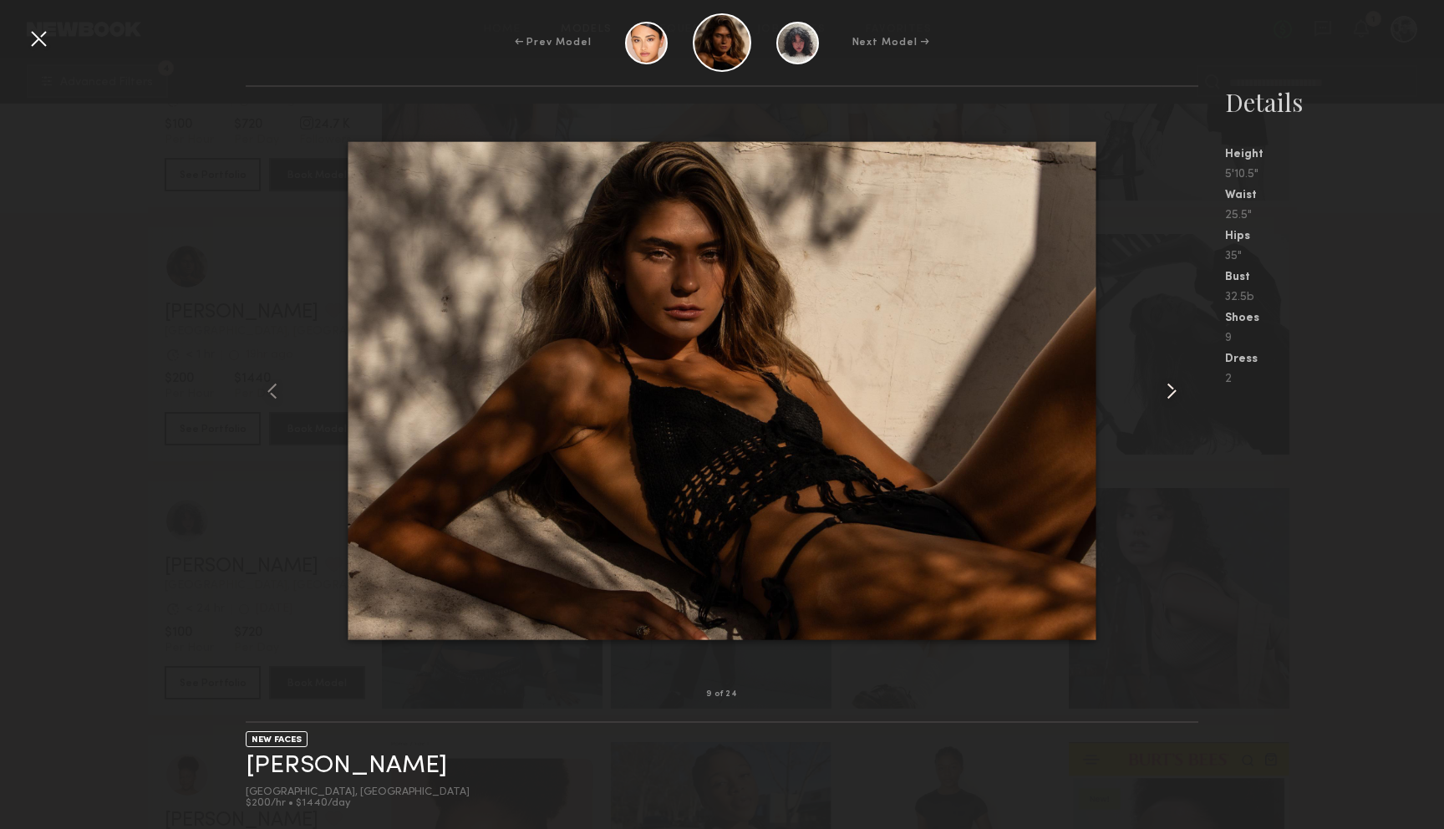
click at [1167, 382] on common-icon at bounding box center [1171, 391] width 27 height 27
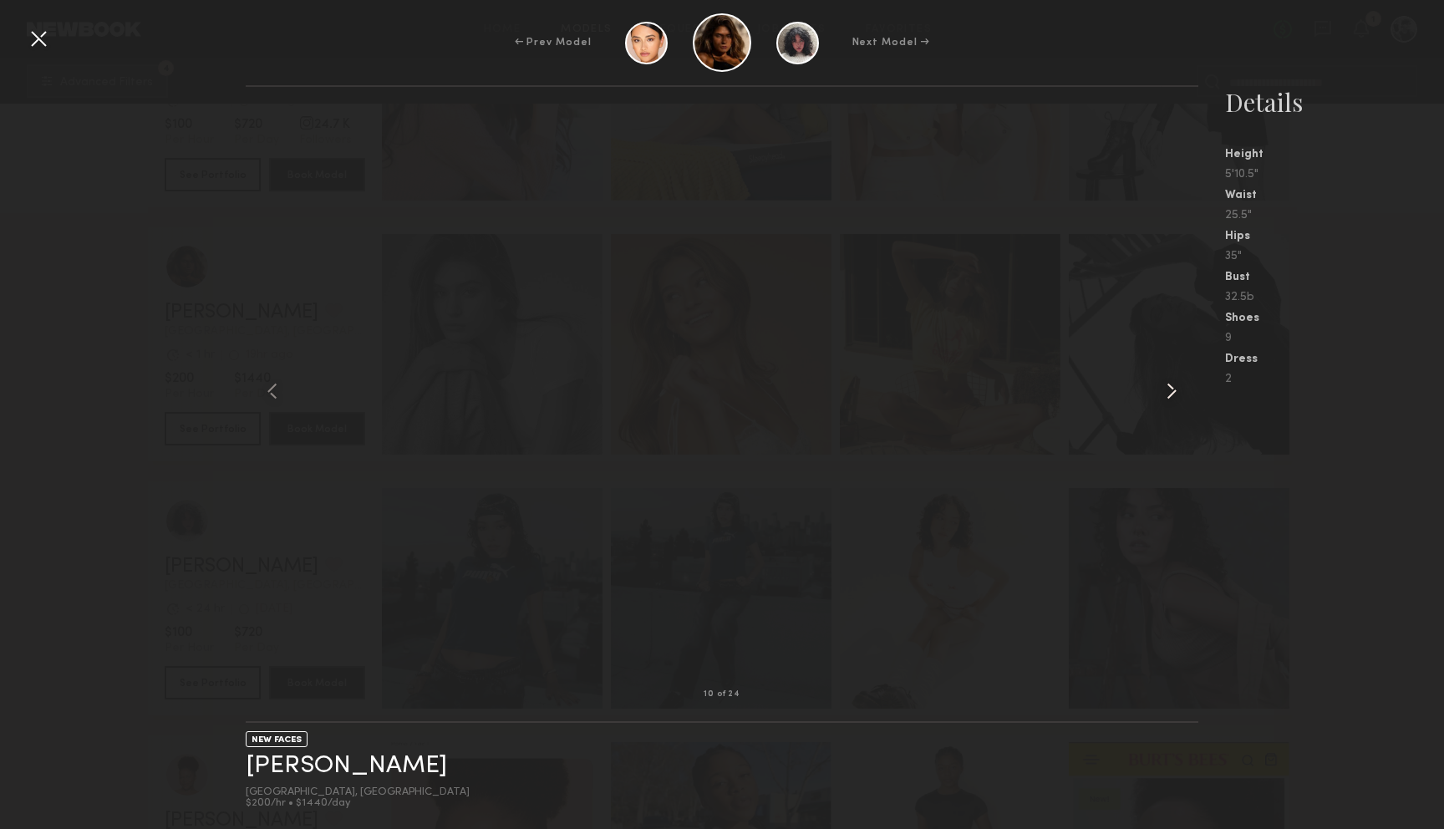
click at [1167, 382] on common-icon at bounding box center [1171, 391] width 27 height 27
click at [39, 29] on div at bounding box center [38, 38] width 27 height 27
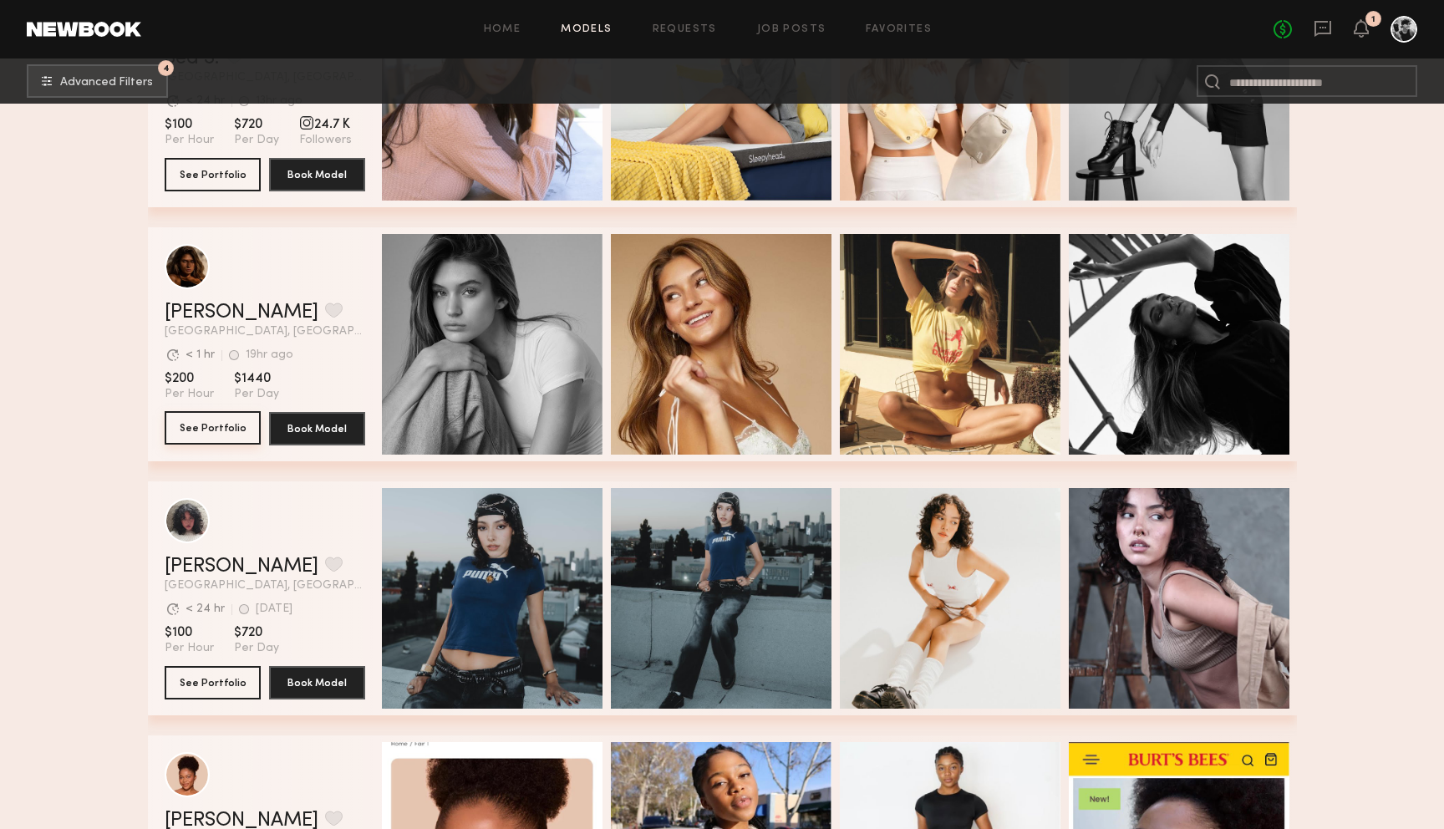
click at [207, 430] on button "See Portfolio" at bounding box center [213, 427] width 96 height 33
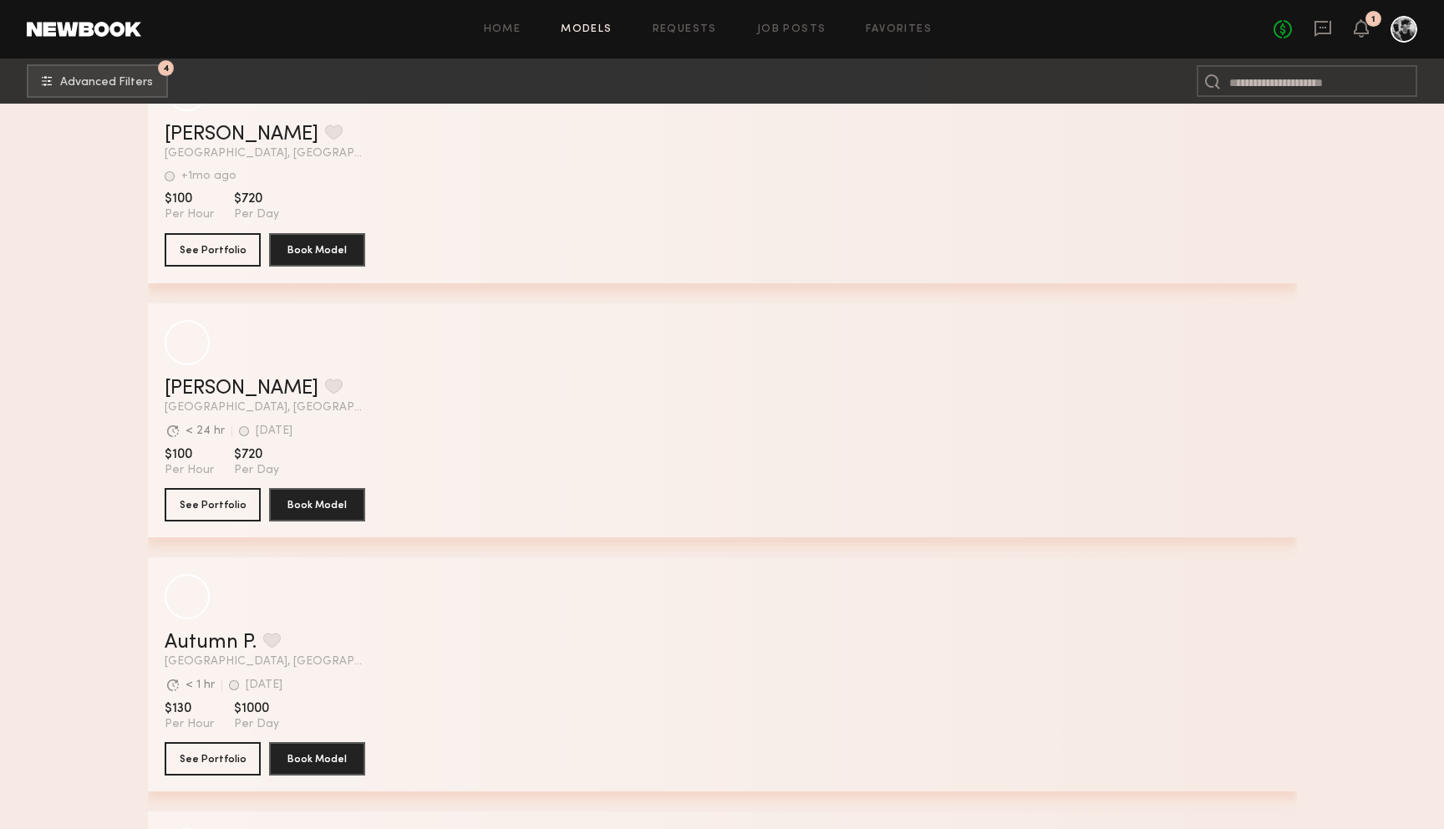
scroll to position [20925, 0]
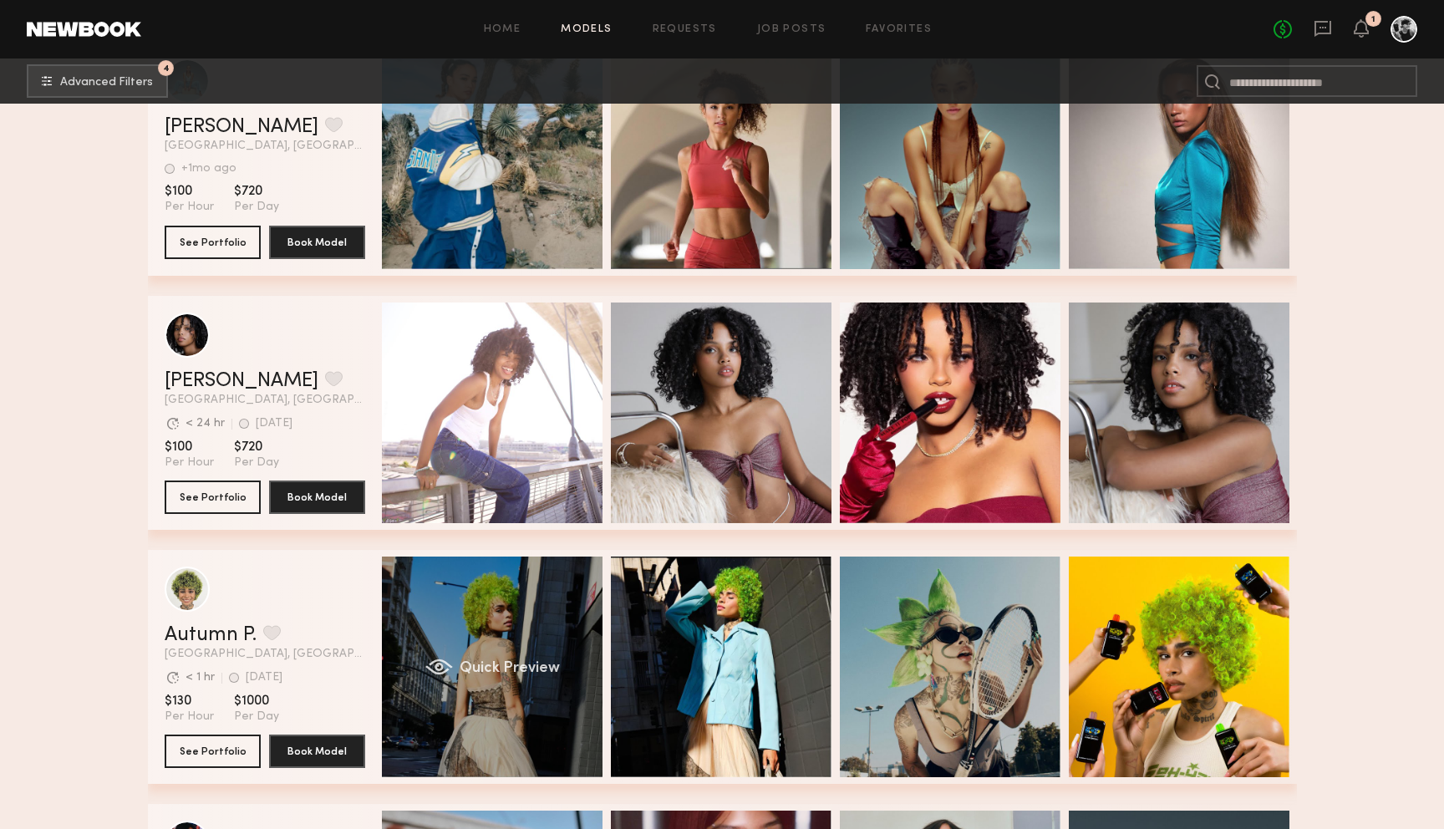
click at [435, 658] on div "grid" at bounding box center [439, 666] width 28 height 17
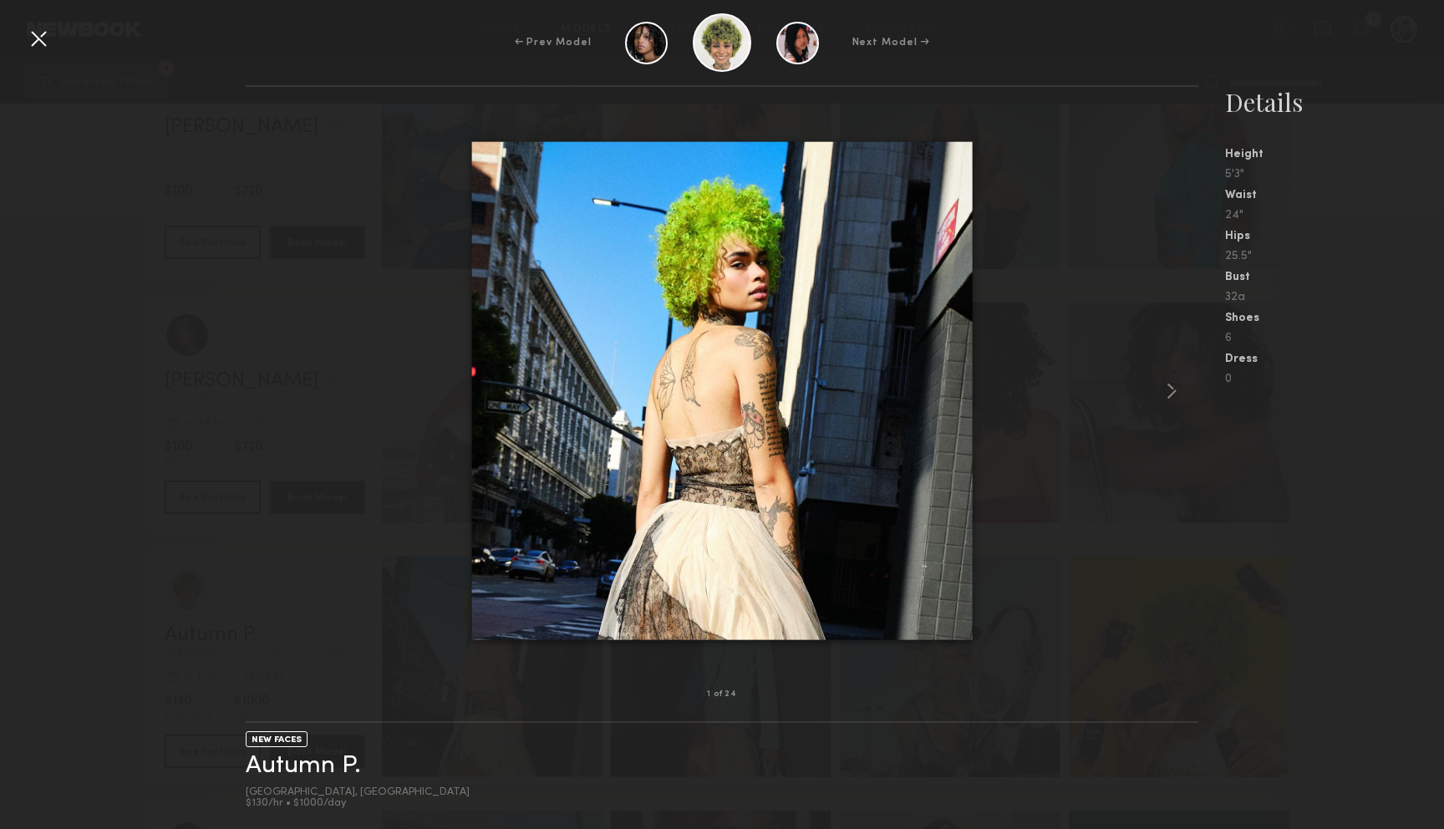
click at [43, 41] on div at bounding box center [38, 38] width 27 height 27
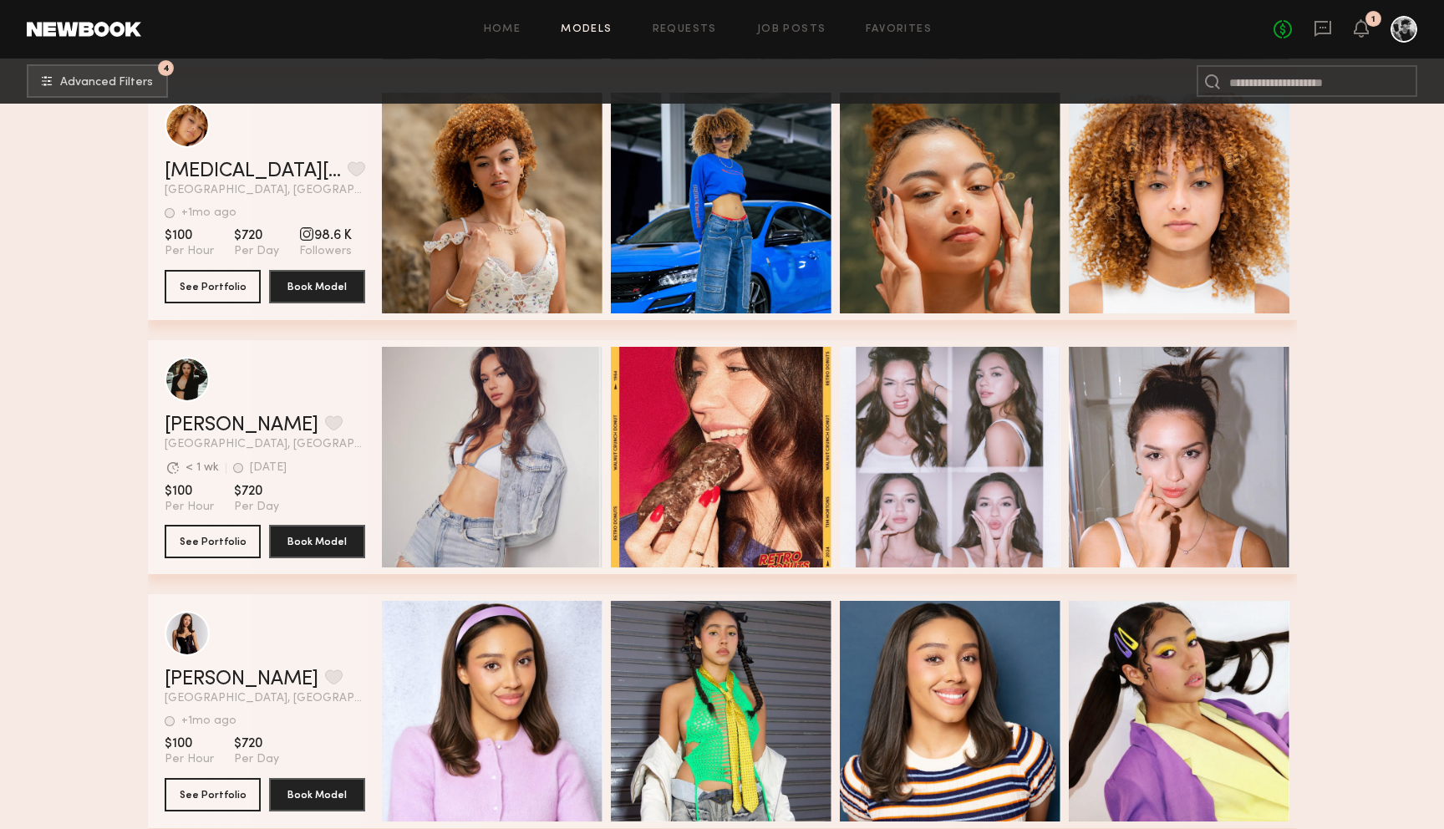
scroll to position [22153, 0]
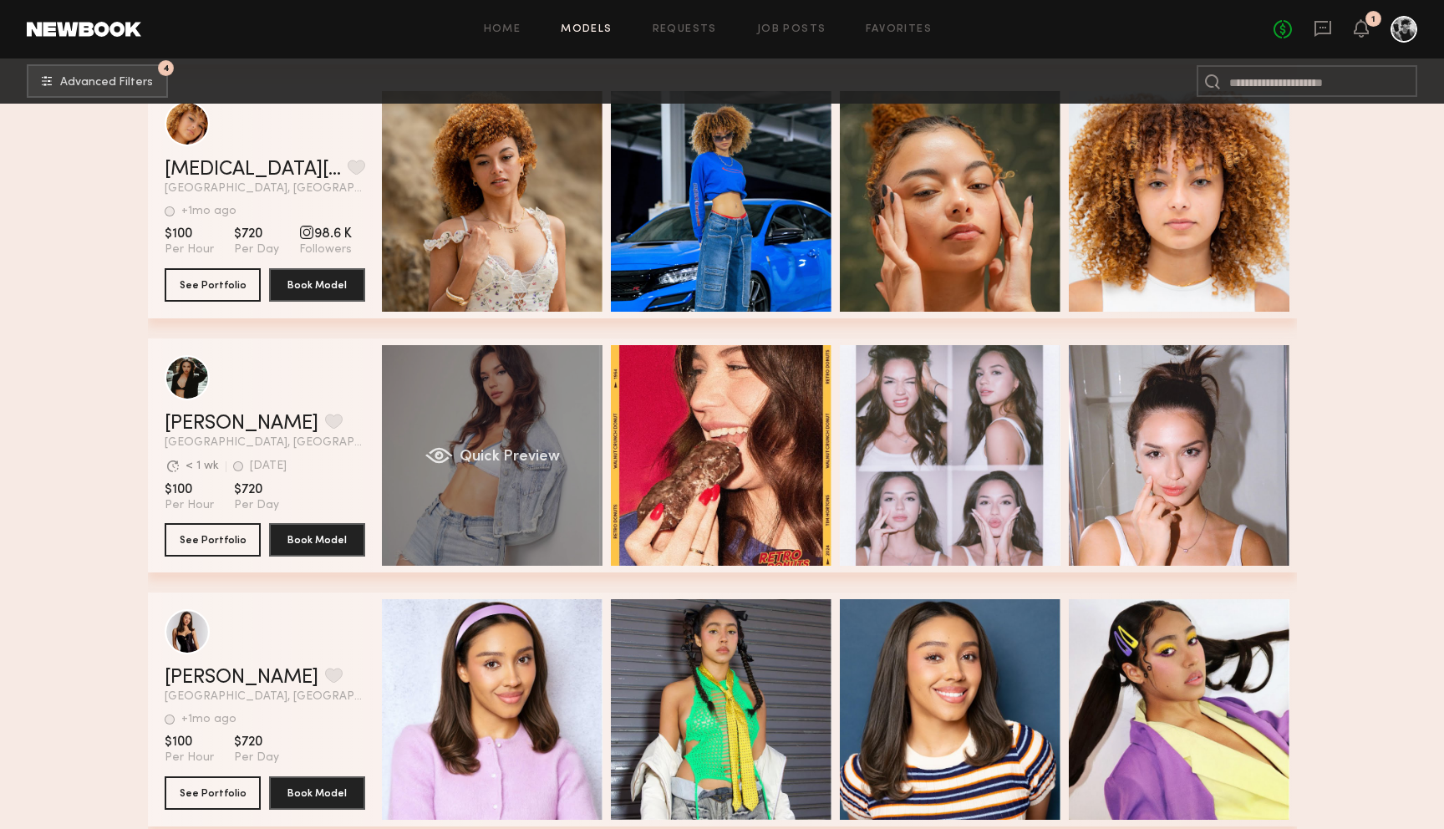
click at [443, 458] on div "grid" at bounding box center [439, 455] width 28 height 17
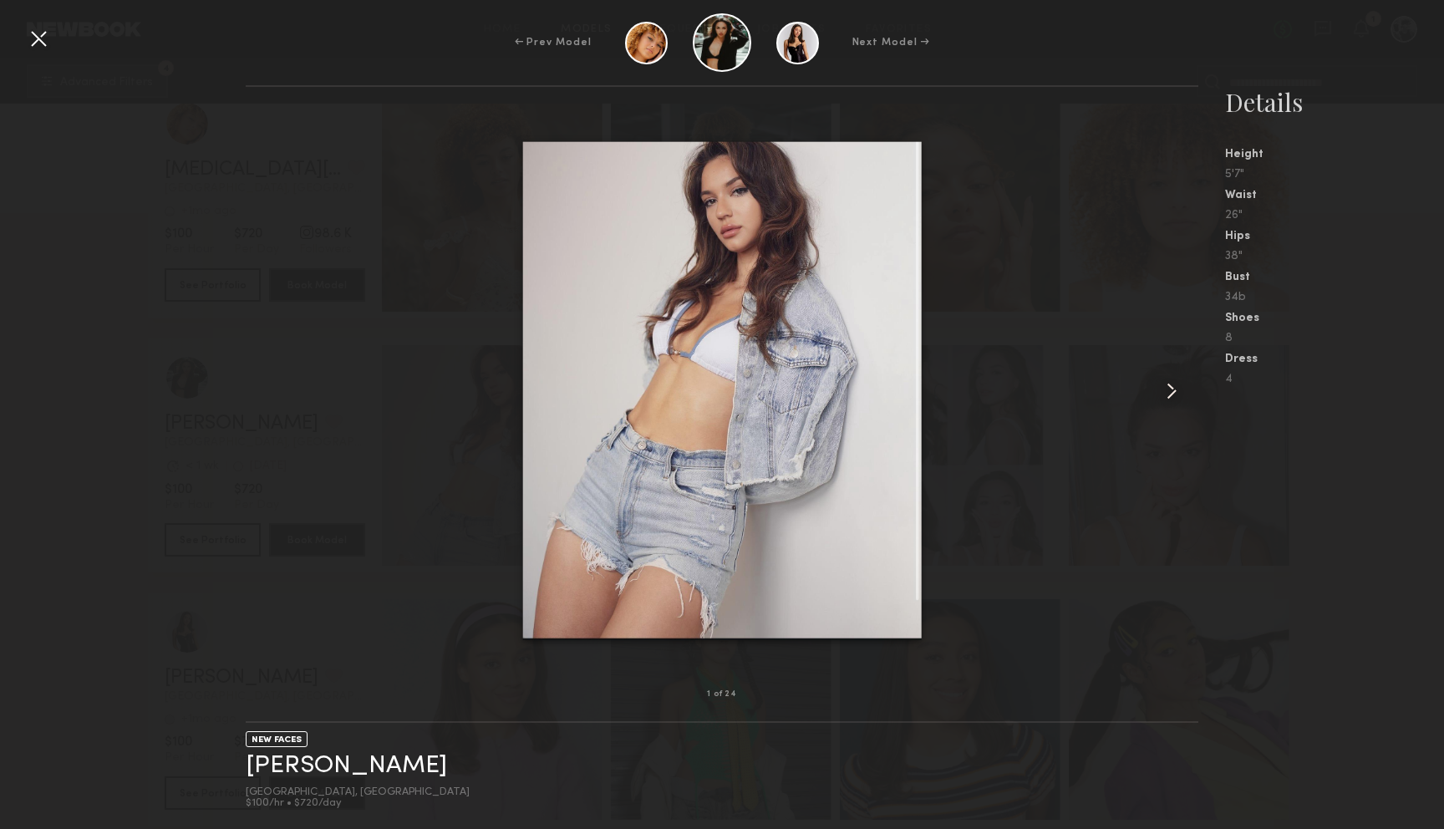
click at [1167, 394] on common-icon at bounding box center [1171, 391] width 27 height 27
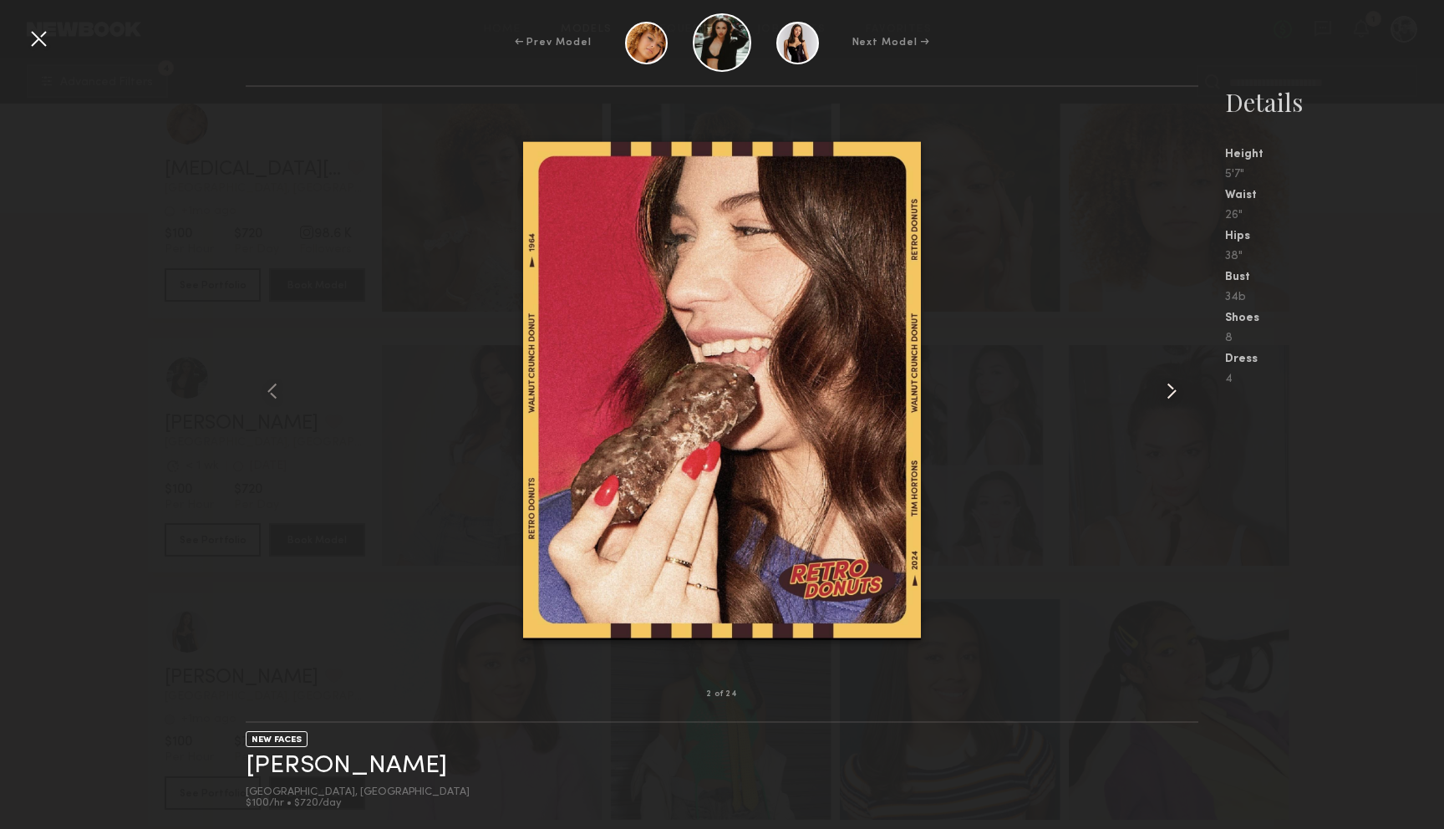
click at [1167, 394] on common-icon at bounding box center [1171, 391] width 27 height 27
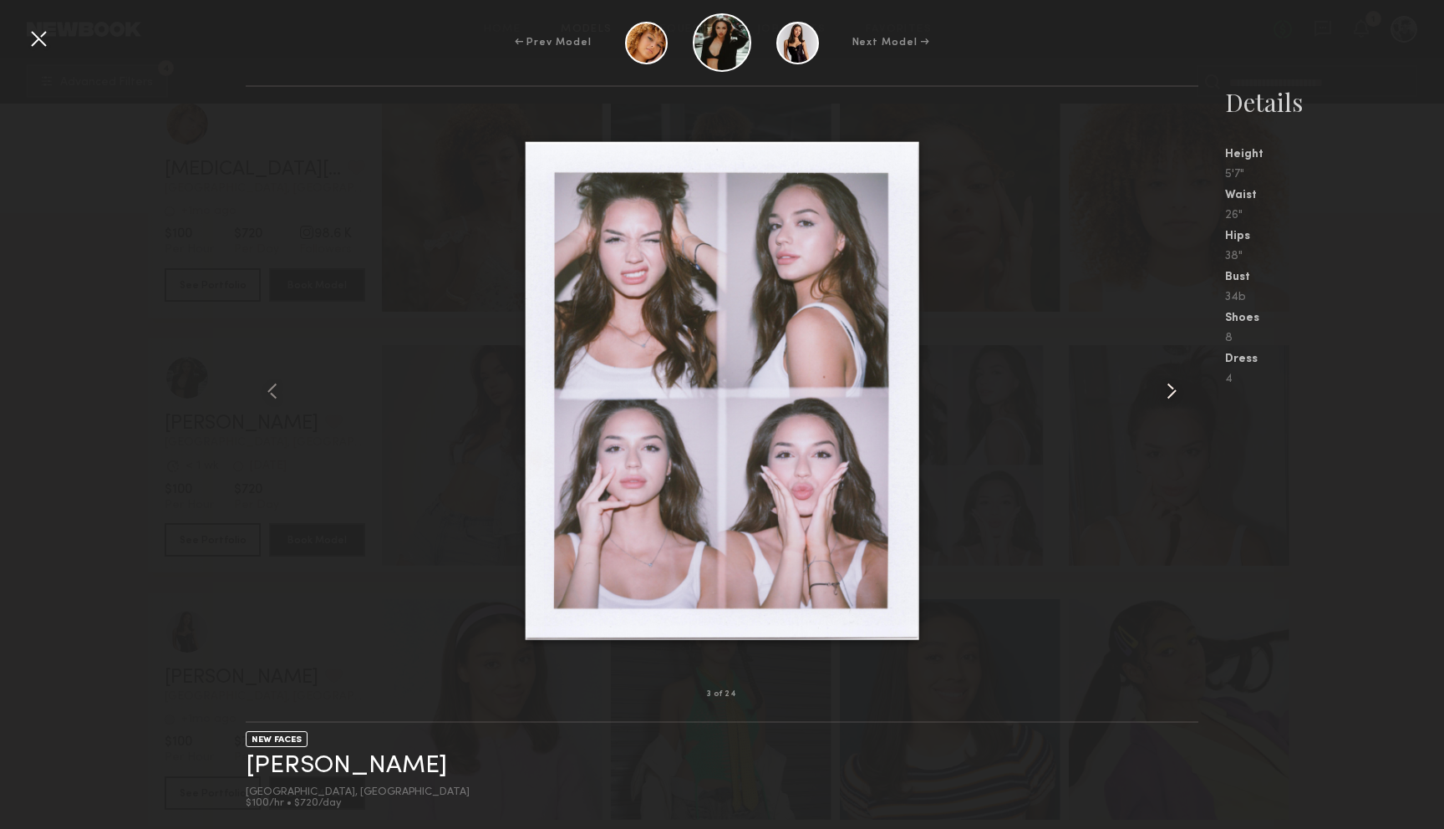
click at [1167, 393] on common-icon at bounding box center [1171, 391] width 27 height 27
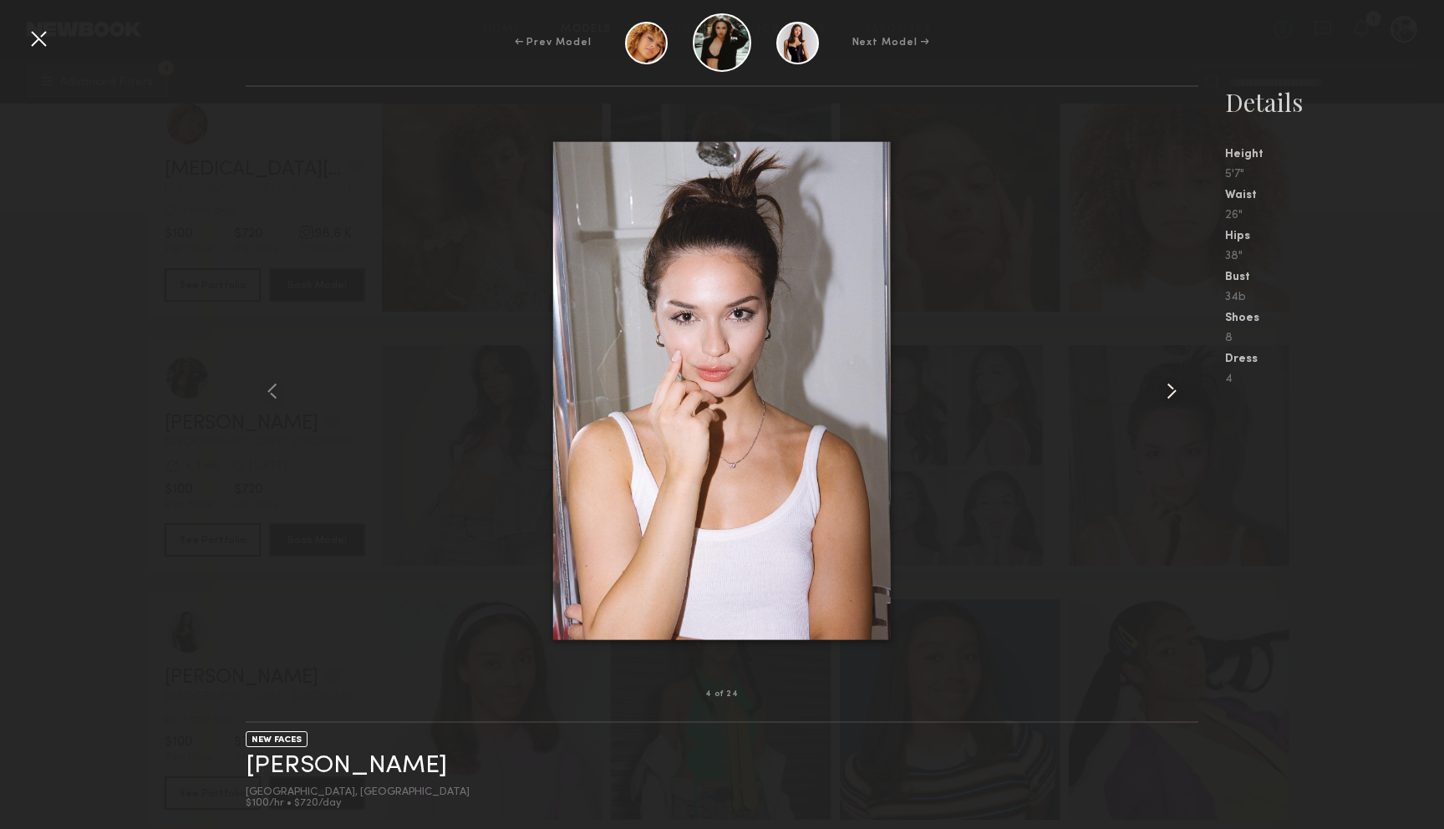
click at [1167, 393] on common-icon at bounding box center [1171, 391] width 27 height 27
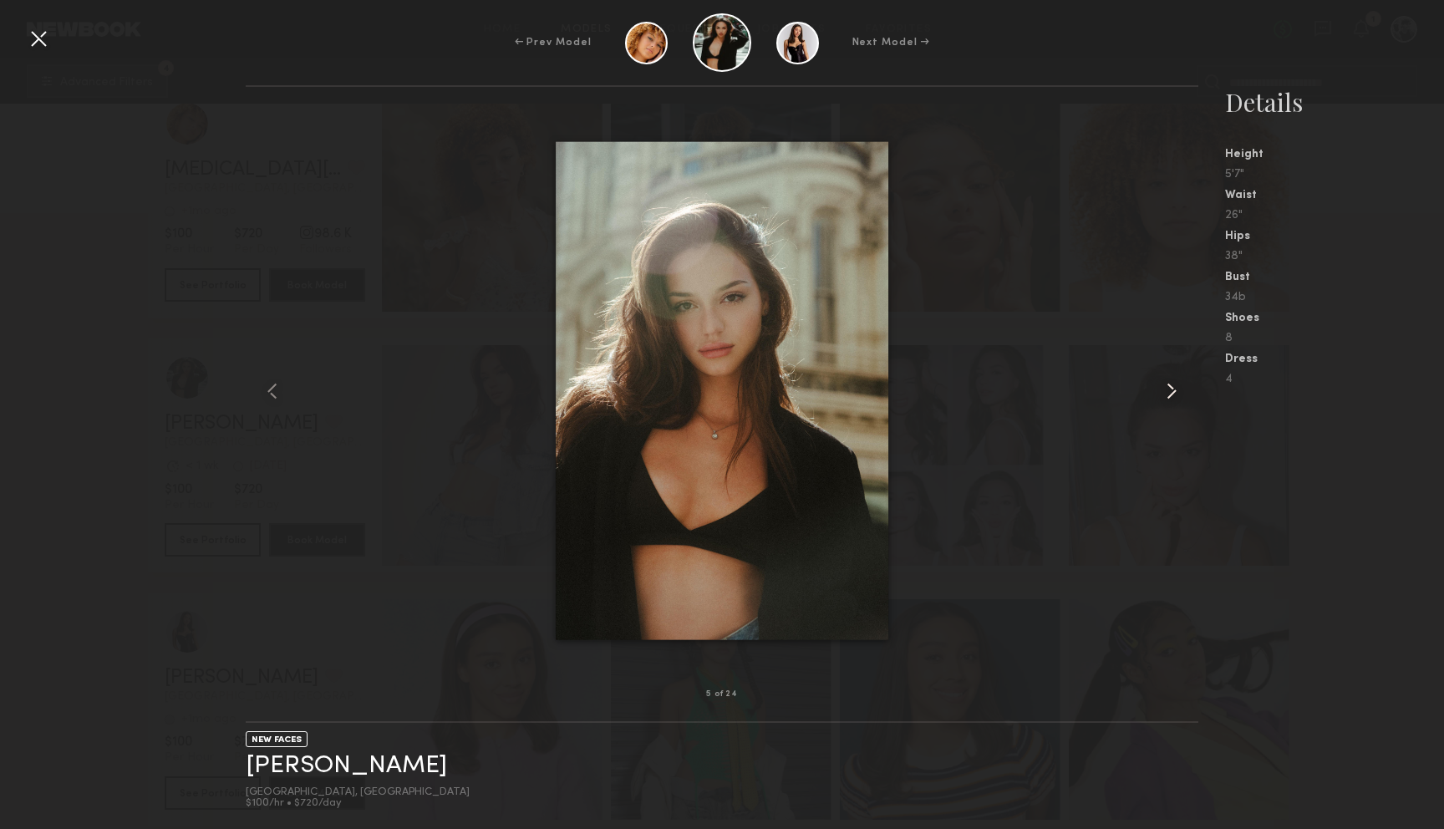
click at [1167, 394] on common-icon at bounding box center [1171, 391] width 27 height 27
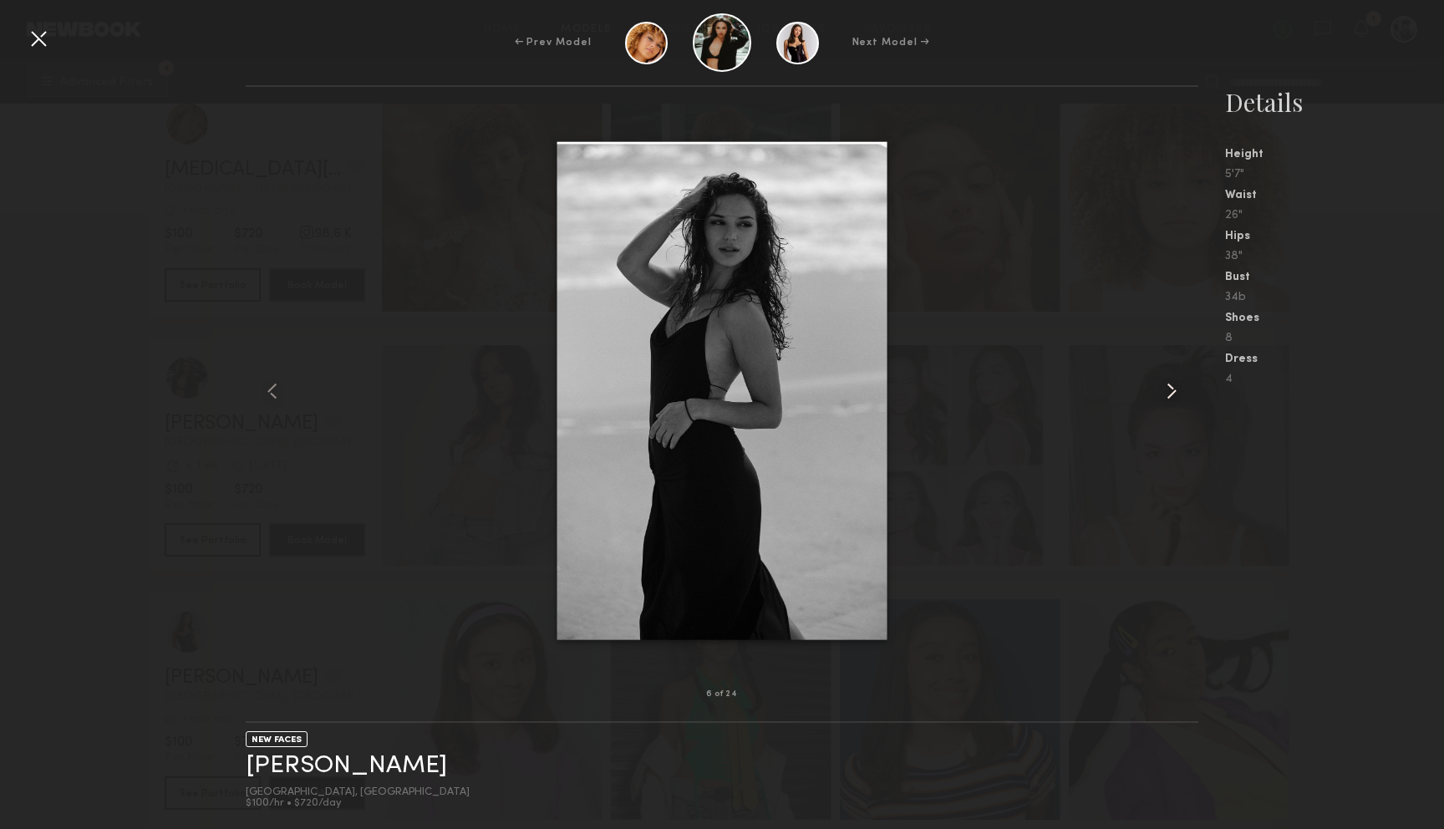
click at [1167, 394] on common-icon at bounding box center [1171, 391] width 27 height 27
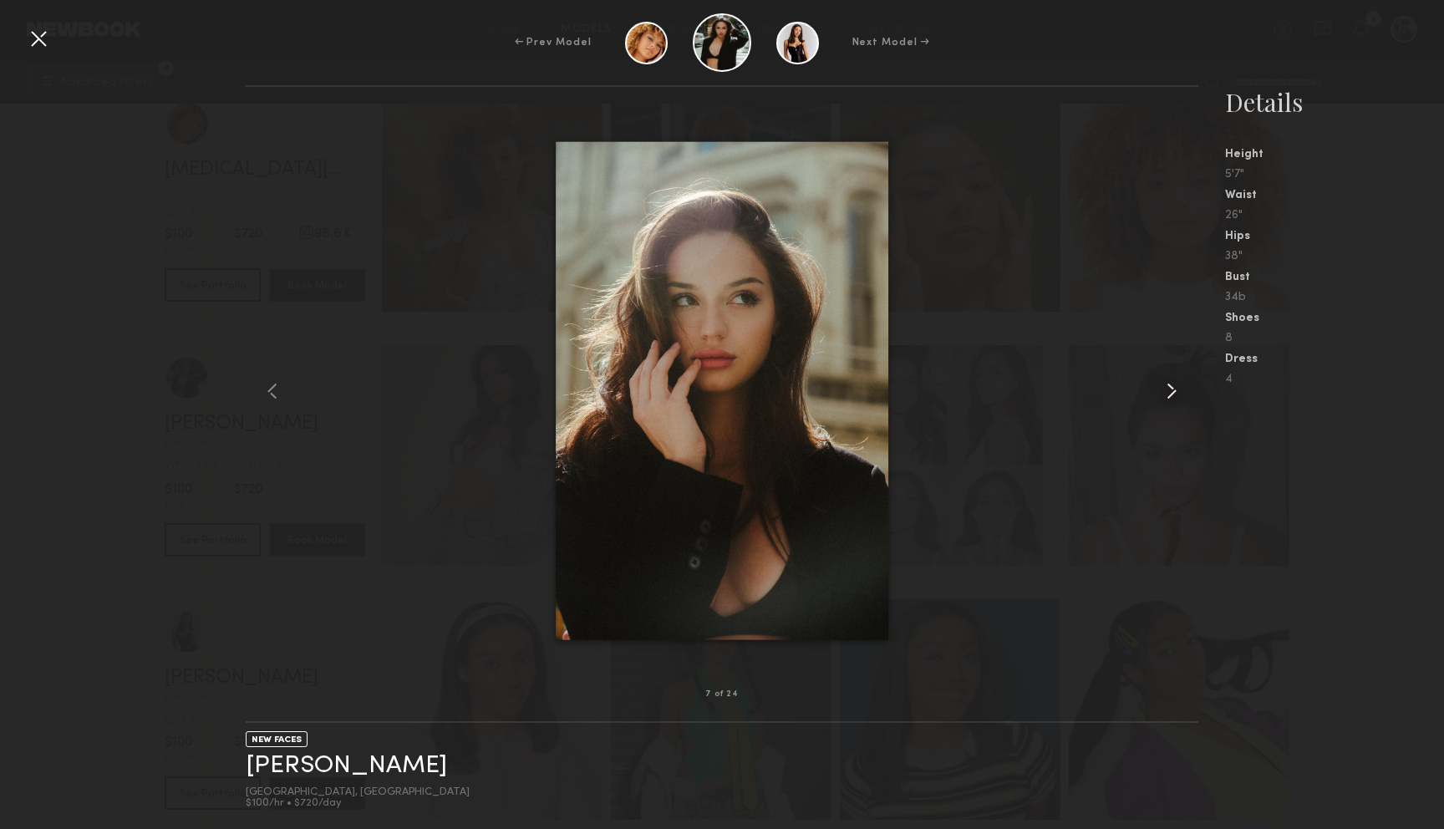
click at [1167, 394] on common-icon at bounding box center [1171, 391] width 27 height 27
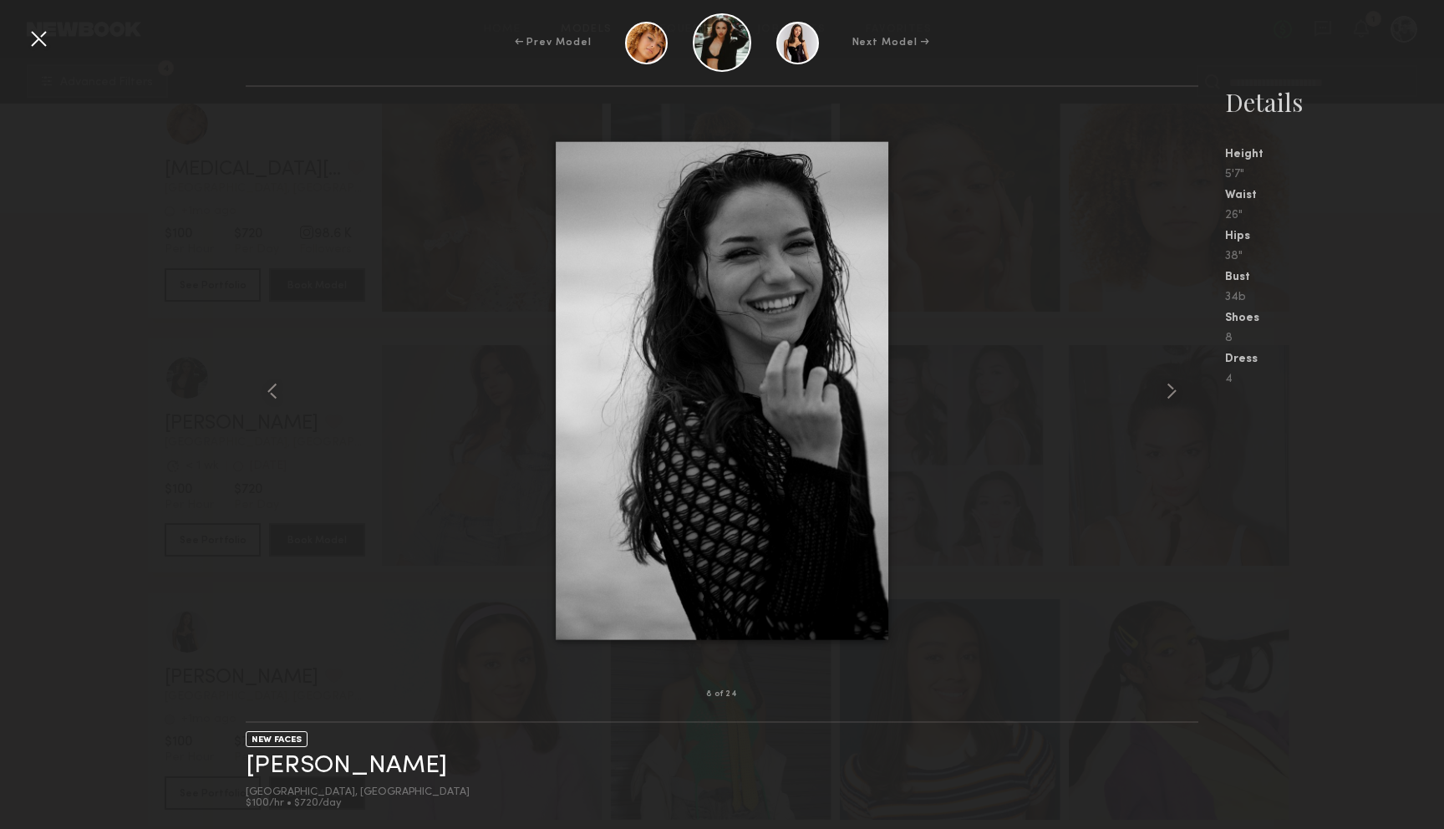
click at [46, 41] on div at bounding box center [38, 38] width 27 height 27
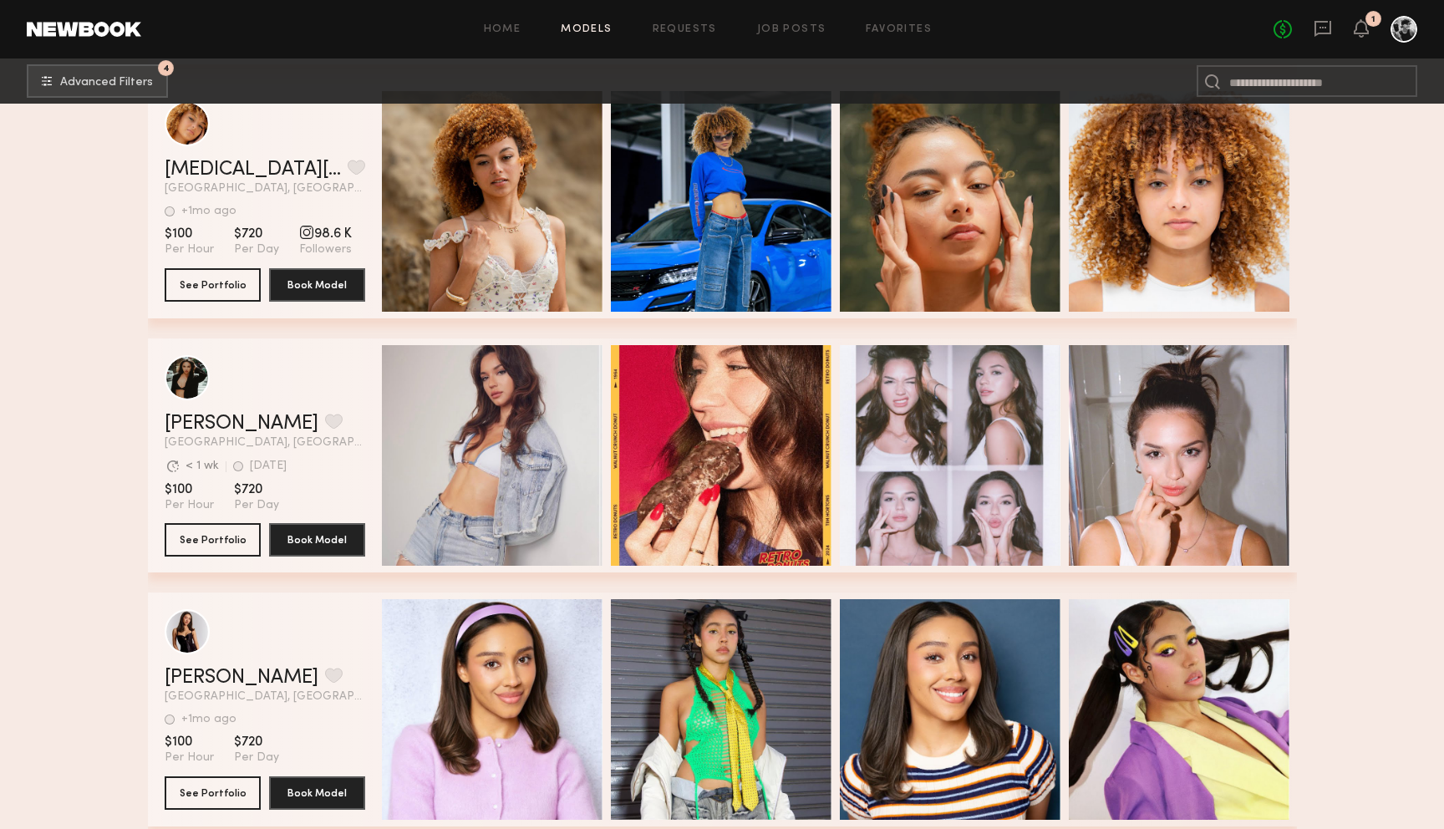
click at [217, 537] on button "See Portfolio" at bounding box center [213, 538] width 96 height 33
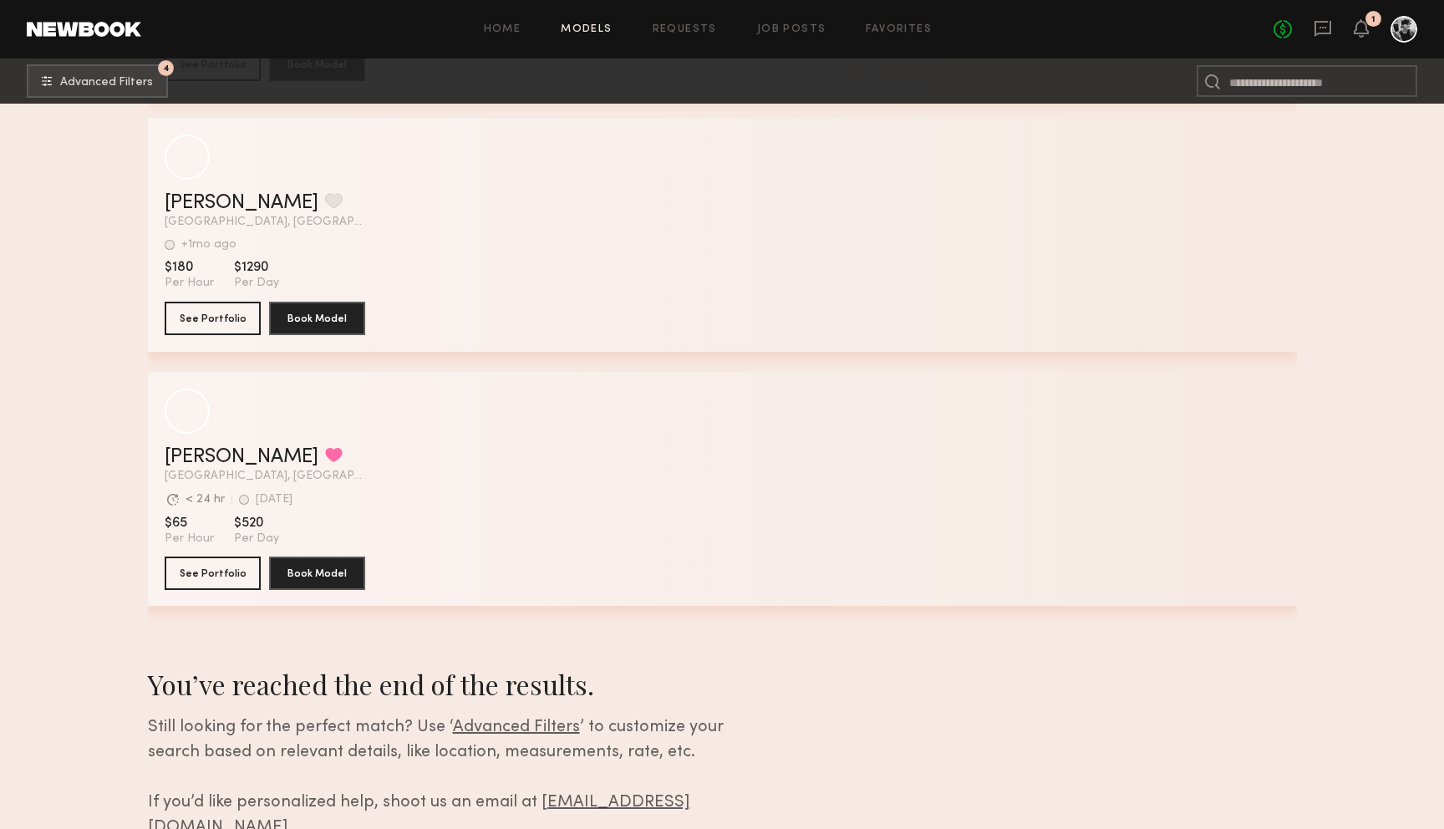
scroll to position [27201, 0]
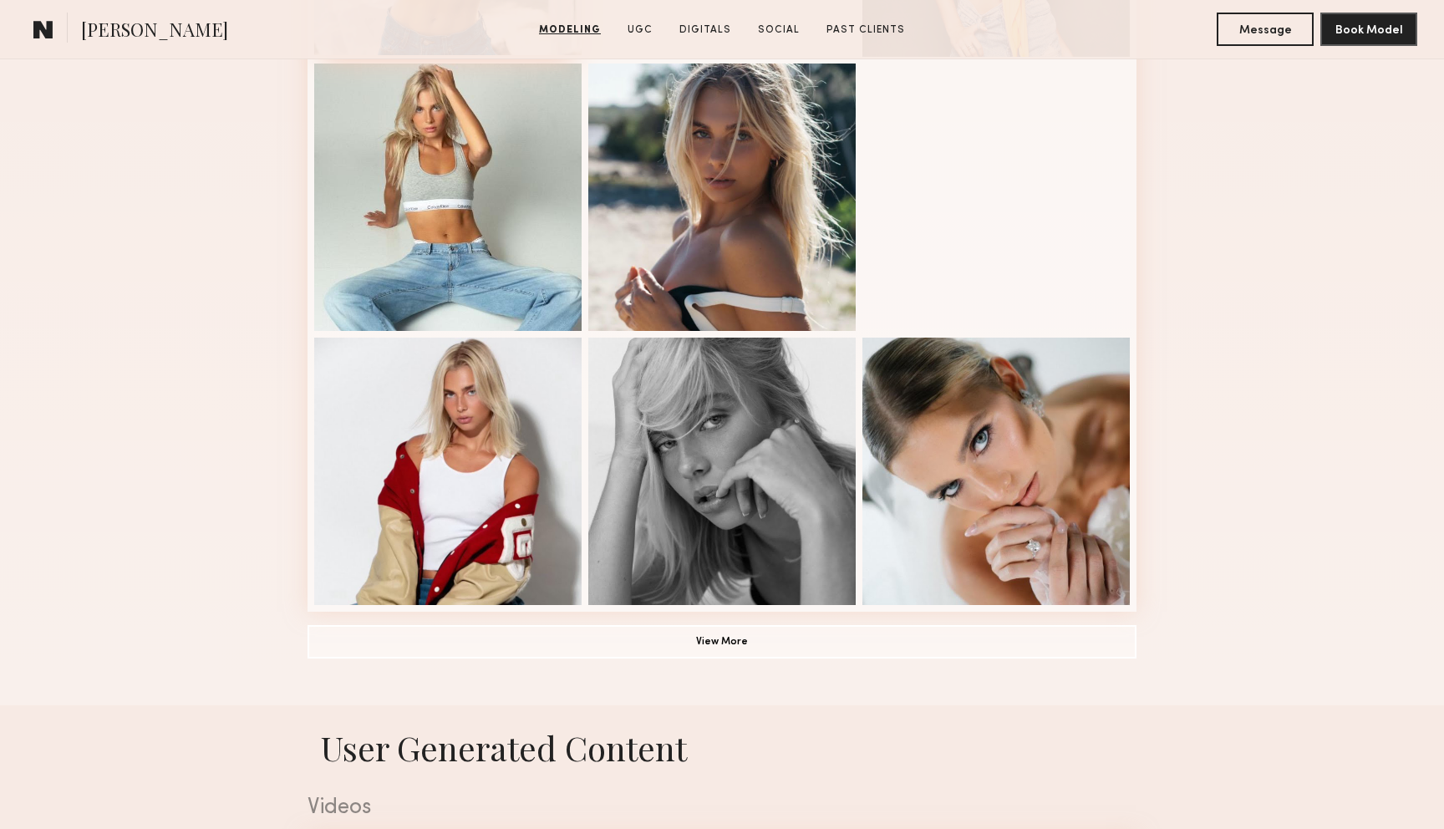
scroll to position [980, 0]
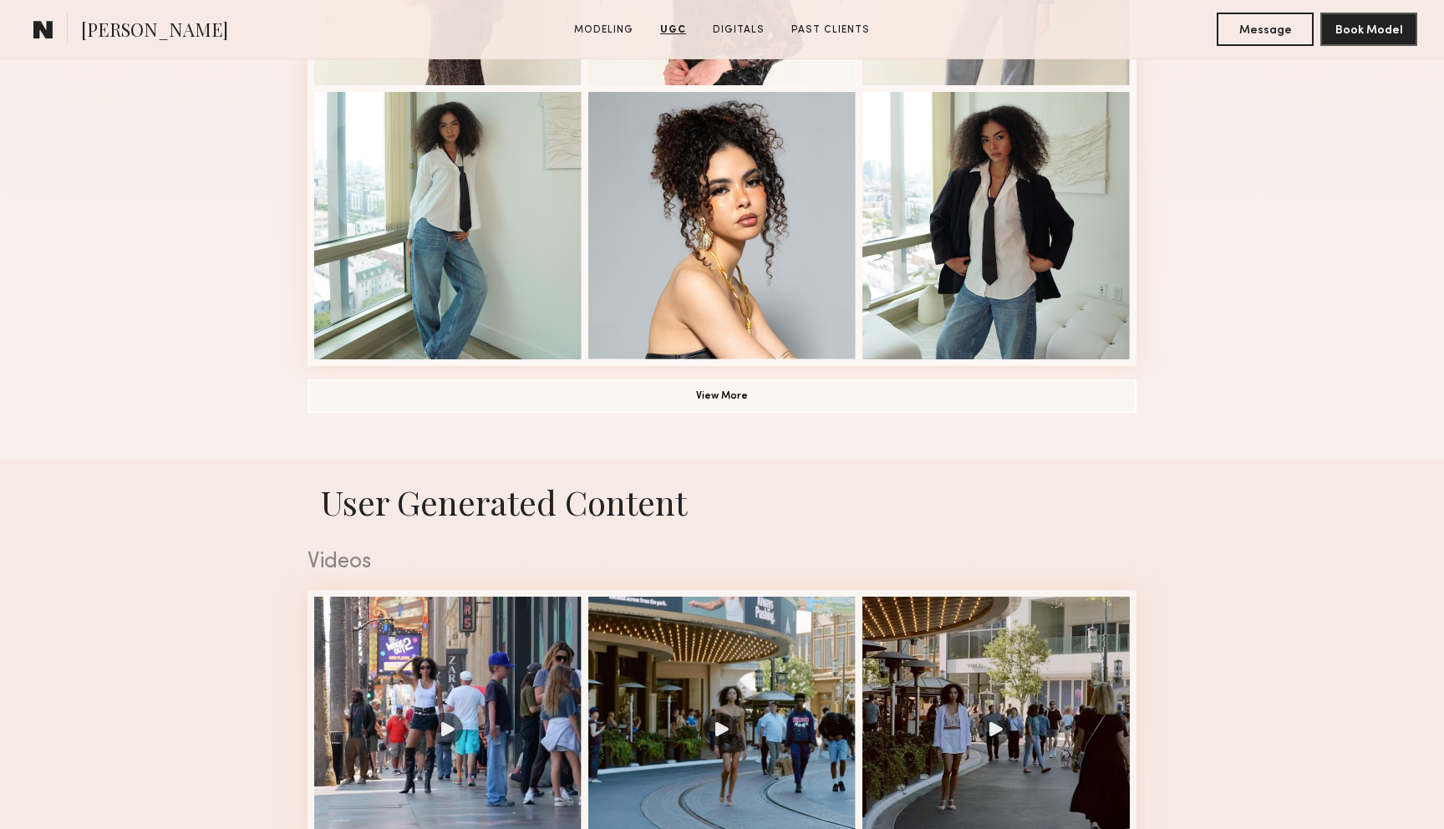
scroll to position [1191, 0]
